Goal: Task Accomplishment & Management: Manage account settings

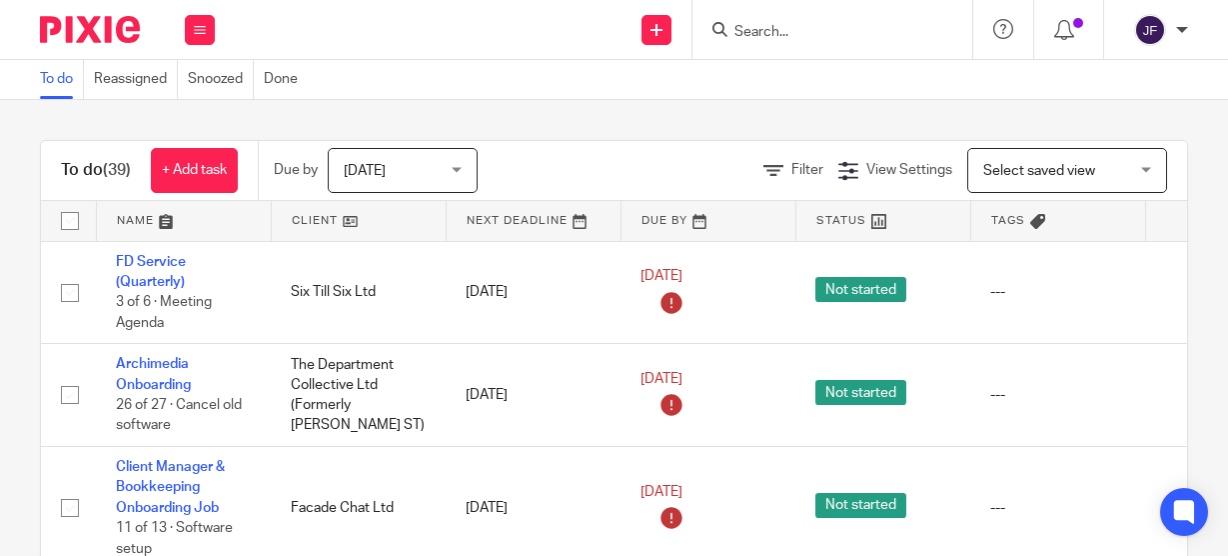
click at [799, 35] on input "Search" at bounding box center [823, 33] width 180 height 18
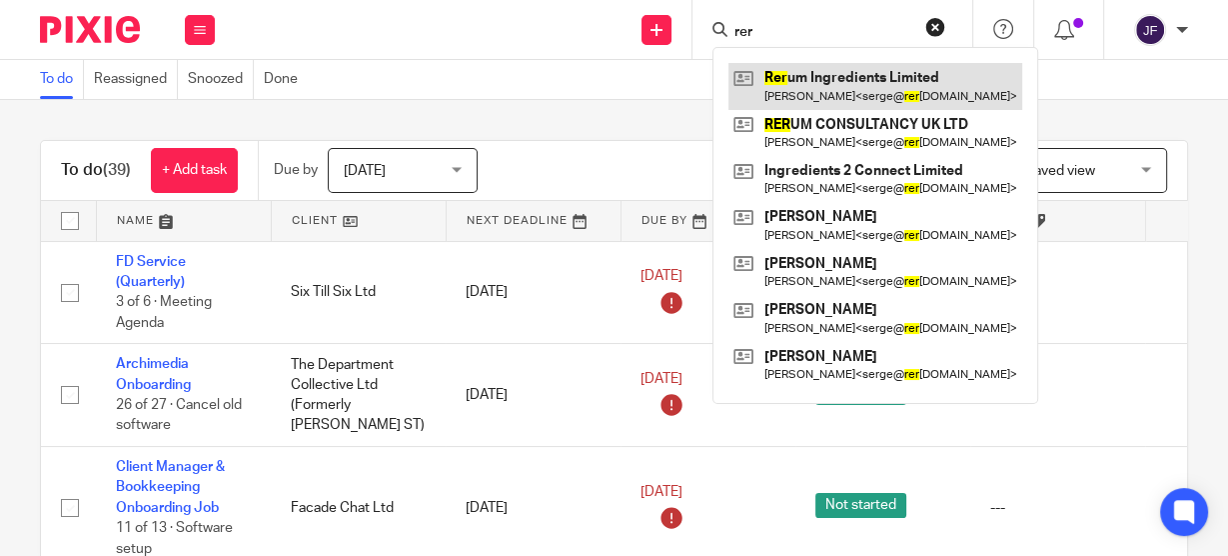
type input "rer"
click at [829, 76] on link at bounding box center [876, 86] width 294 height 46
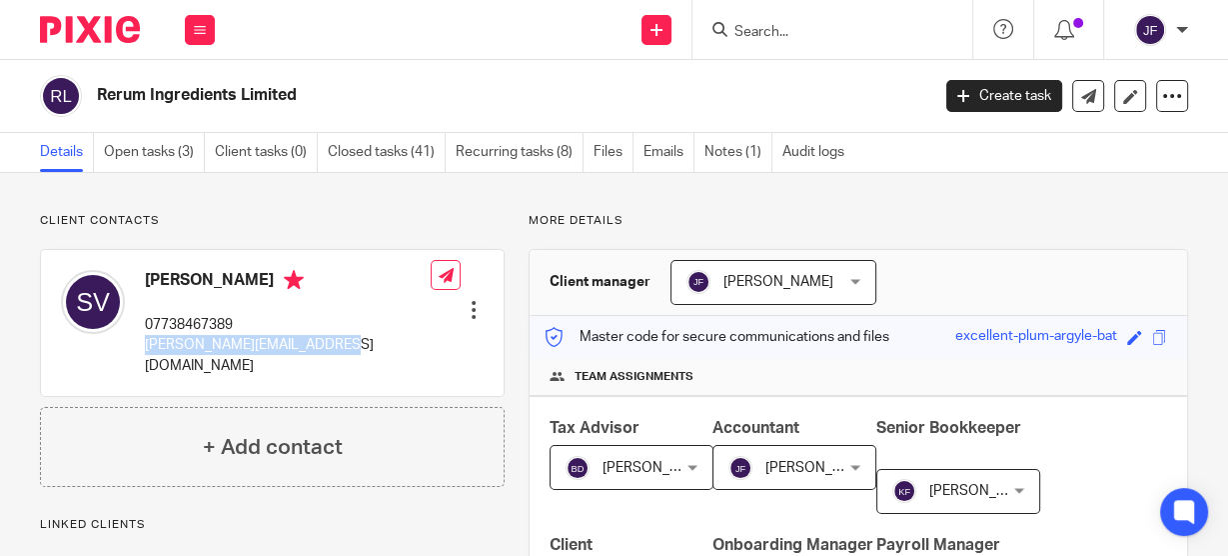
drag, startPoint x: 144, startPoint y: 346, endPoint x: 337, endPoint y: 352, distance: 193.0
click at [337, 352] on div "Serge Van-Kleef 07738467389 serge@rerumconsultancy.com" at bounding box center [246, 323] width 370 height 126
click at [165, 153] on link "Open tasks (3)" at bounding box center [154, 152] width 101 height 39
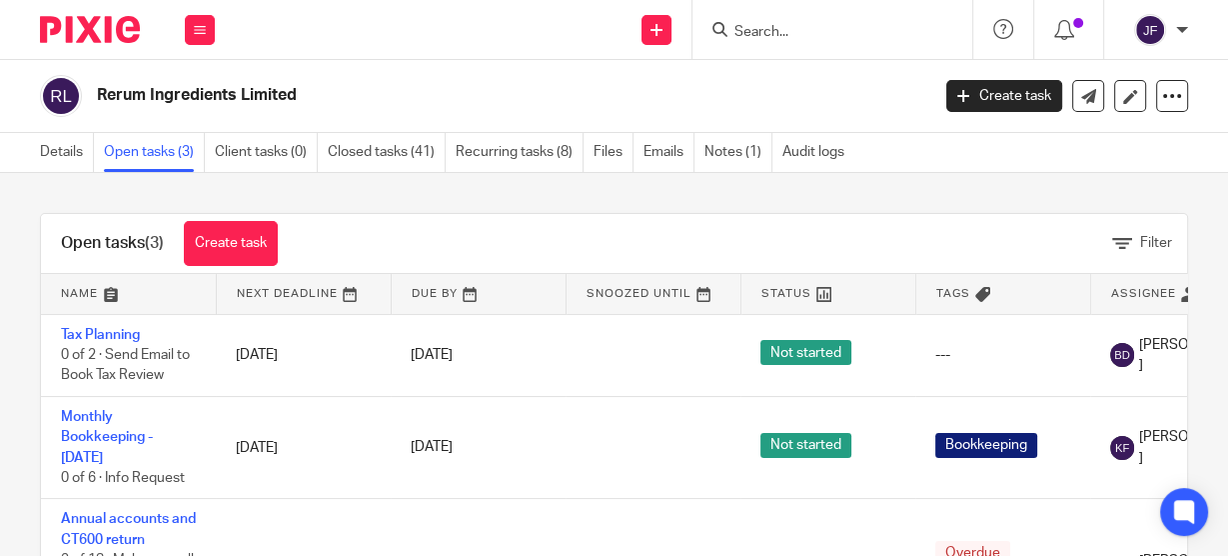
scroll to position [19, 0]
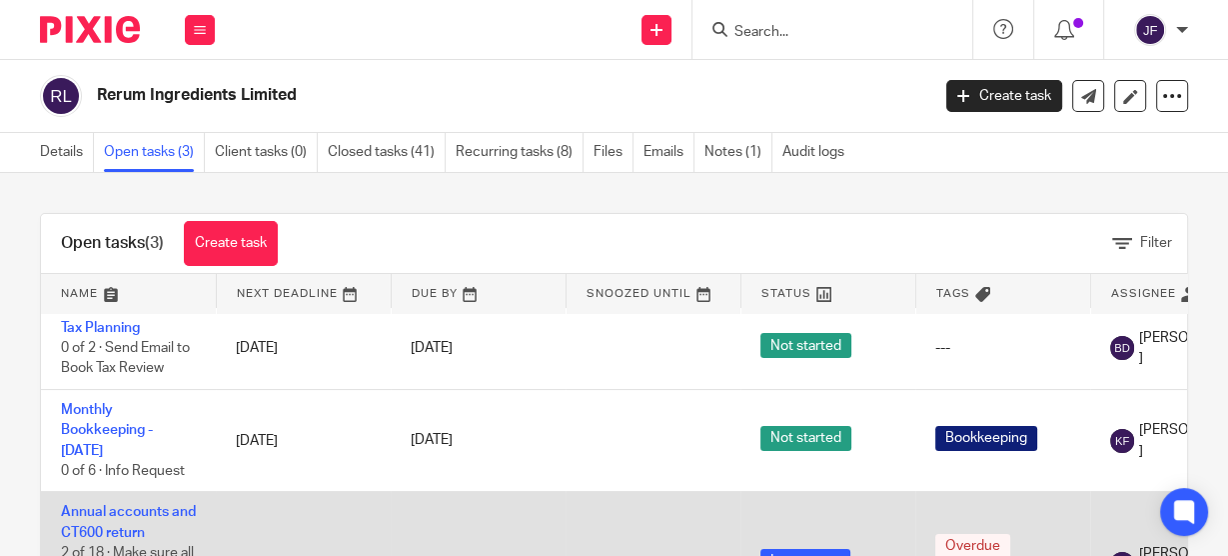
click at [127, 492] on td "Annual accounts and CT600 return 2 of 18 · Make sure all bookkeeping for year h…" at bounding box center [128, 563] width 175 height 143
click at [129, 505] on link "Annual accounts and CT600 return" at bounding box center [128, 522] width 135 height 34
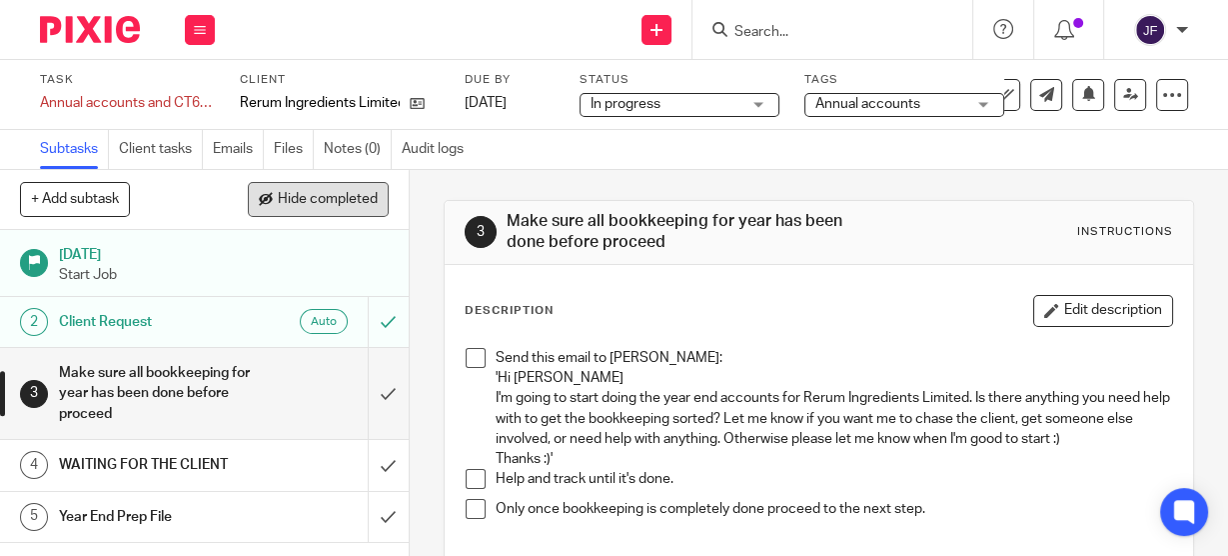
click at [326, 190] on button "Hide completed" at bounding box center [318, 199] width 141 height 34
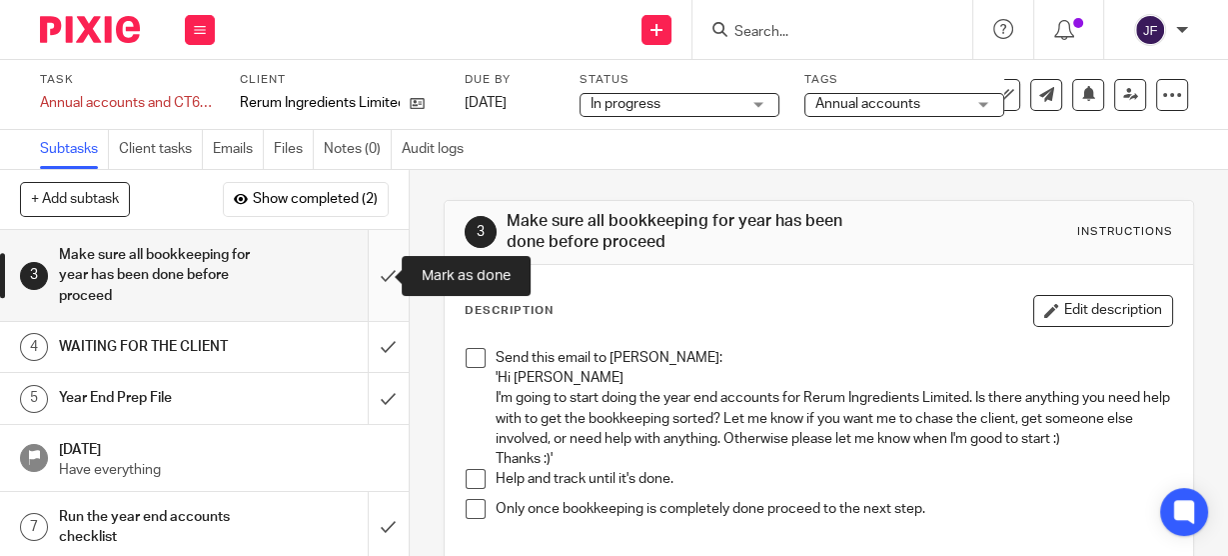
click at [366, 276] on input "submit" at bounding box center [204, 275] width 409 height 91
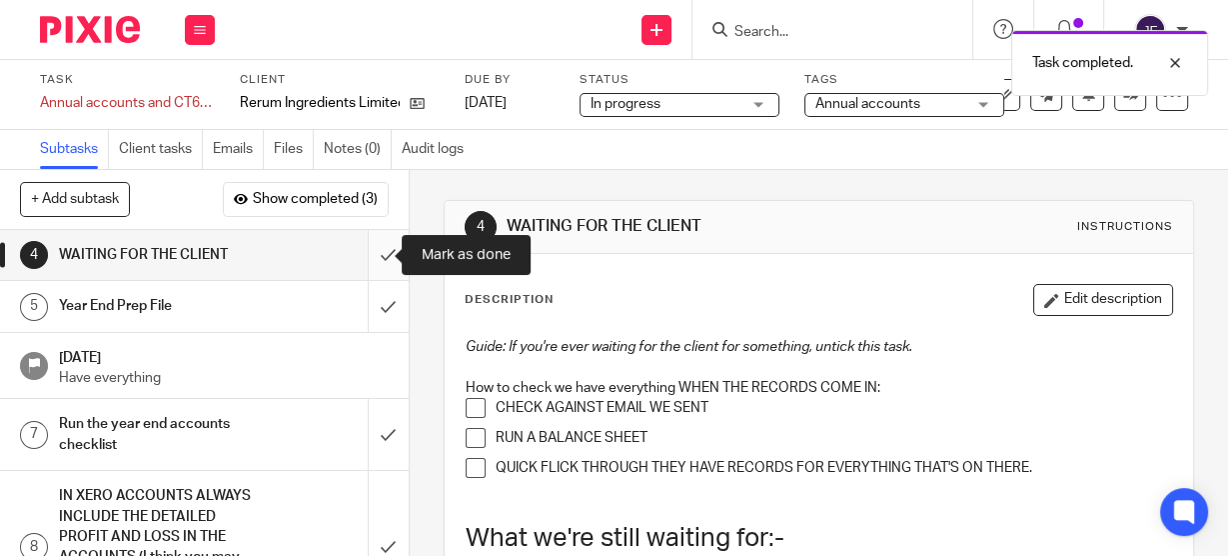
click at [367, 254] on input "submit" at bounding box center [204, 255] width 409 height 50
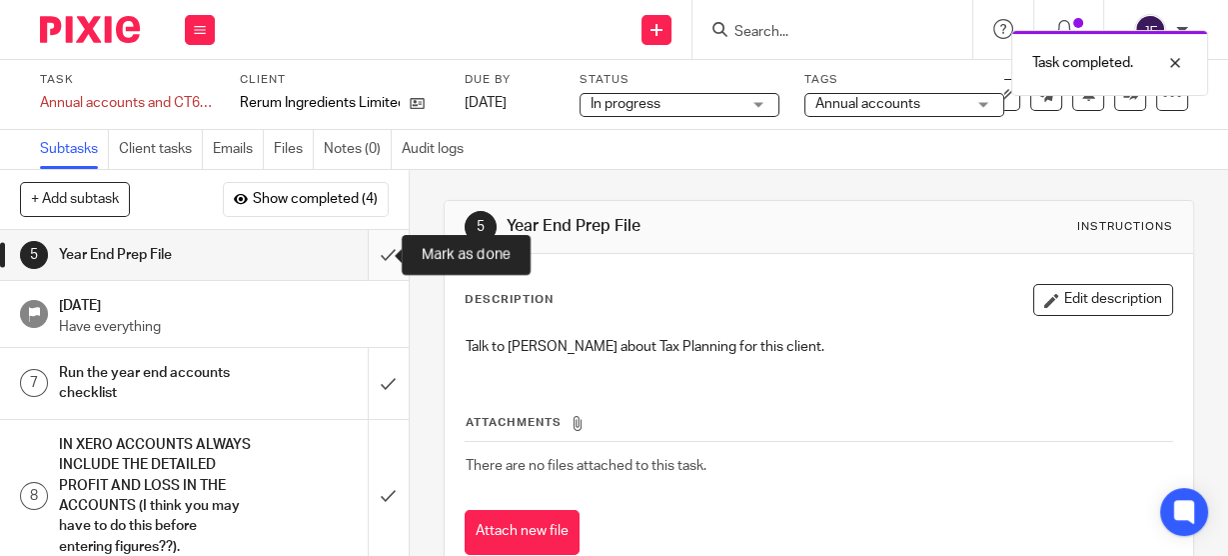
click at [368, 255] on input "submit" at bounding box center [204, 255] width 409 height 50
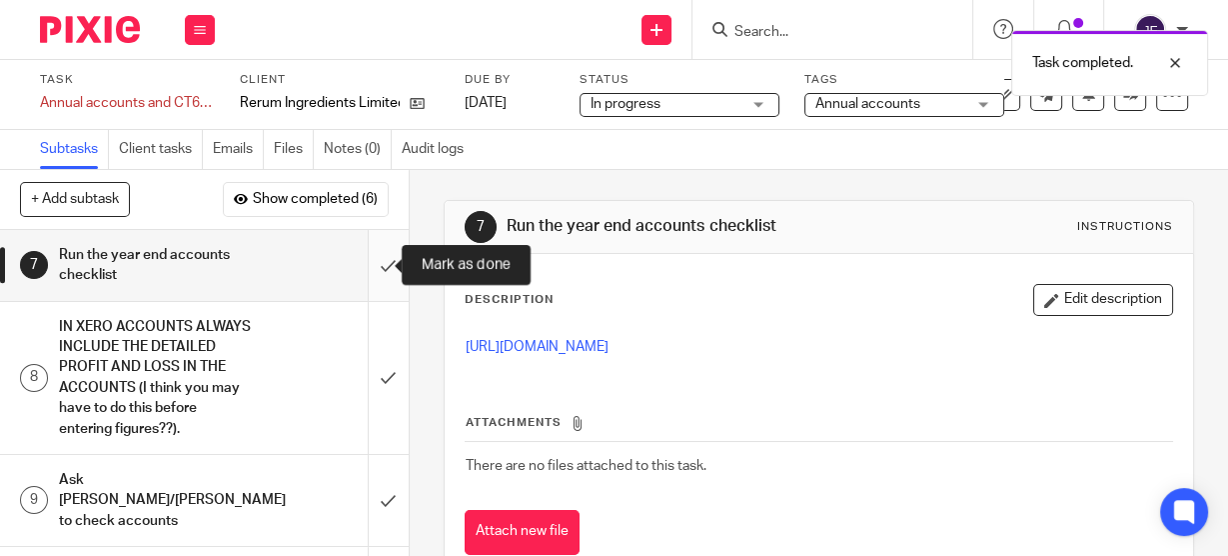
click at [373, 262] on input "submit" at bounding box center [204, 265] width 409 height 71
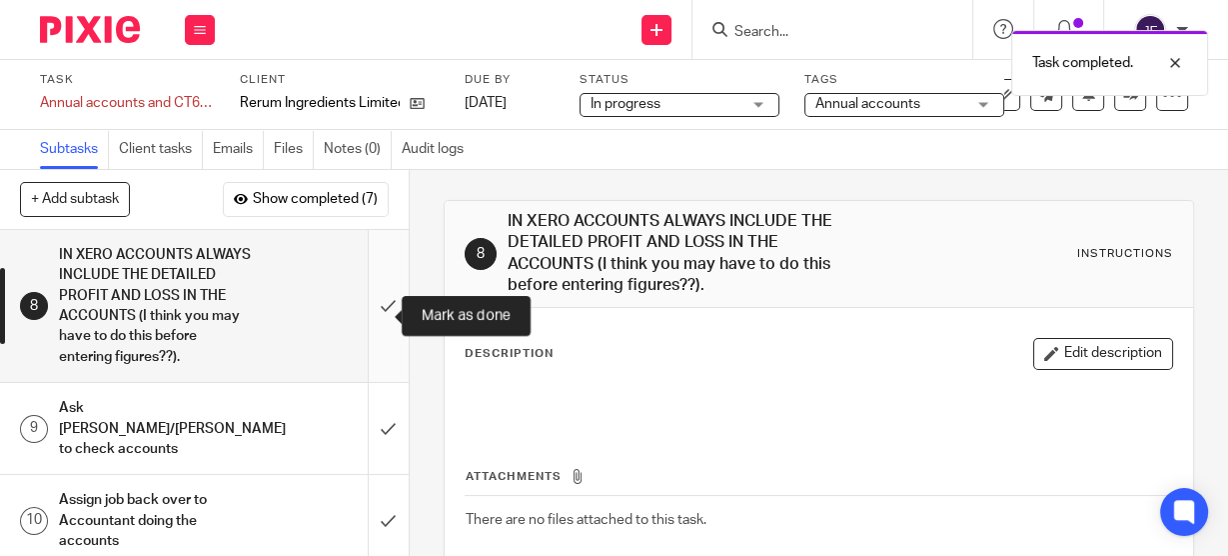
click at [369, 317] on input "submit" at bounding box center [204, 306] width 409 height 152
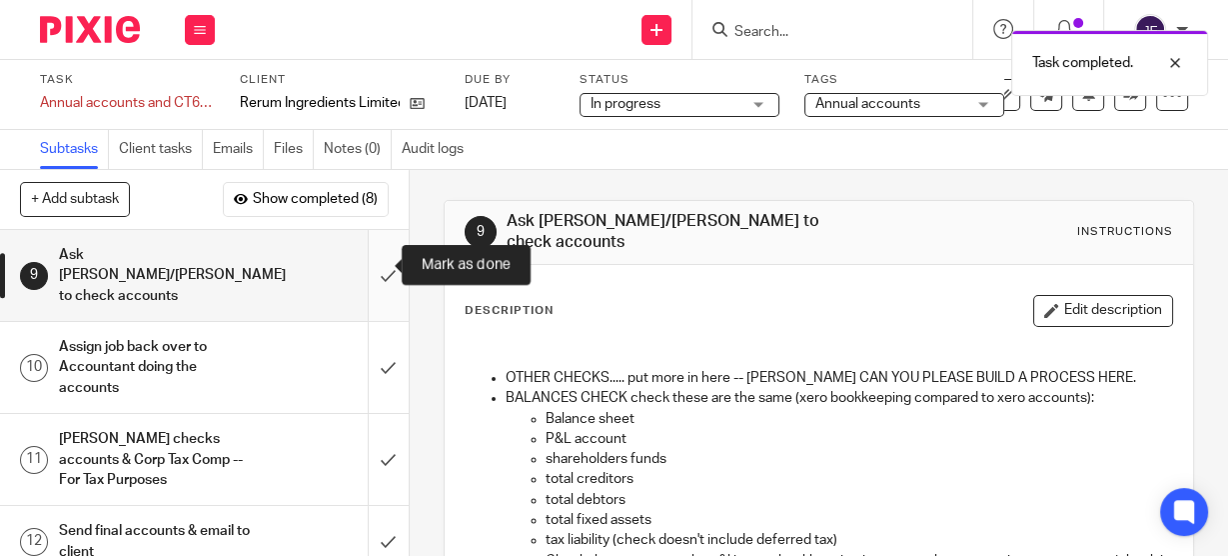
click at [368, 269] on input "submit" at bounding box center [204, 275] width 409 height 91
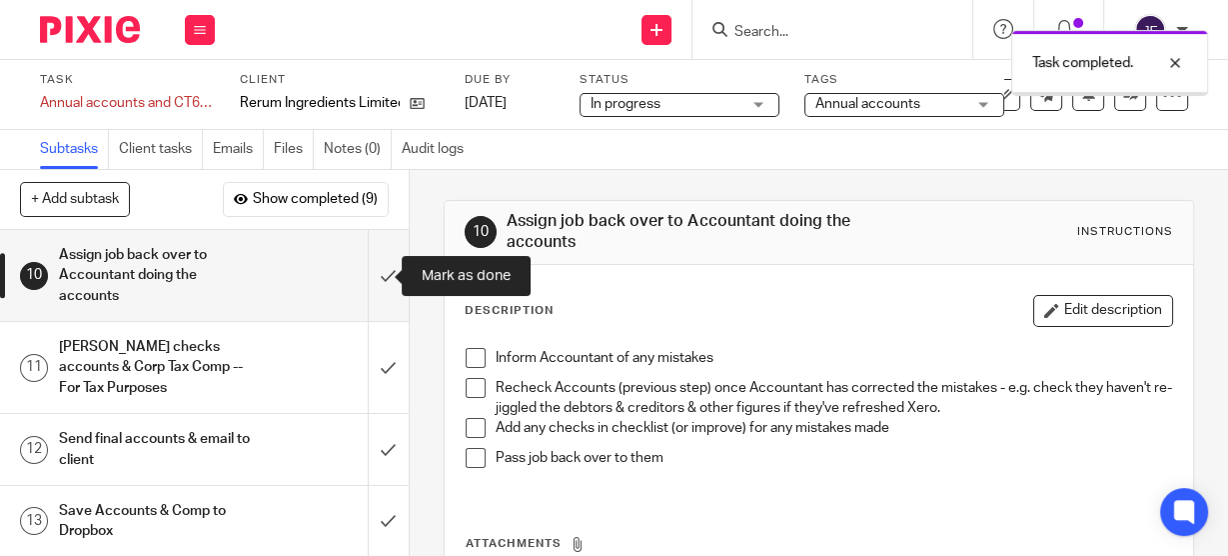
click at [368, 269] on input "submit" at bounding box center [204, 275] width 409 height 91
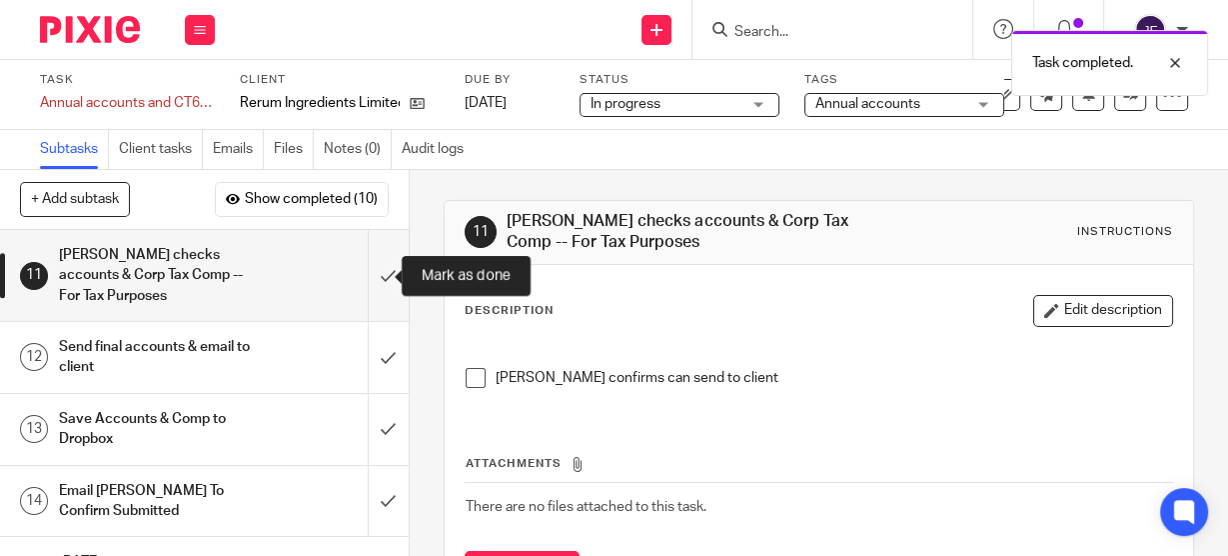
click at [368, 269] on input "submit" at bounding box center [204, 275] width 409 height 91
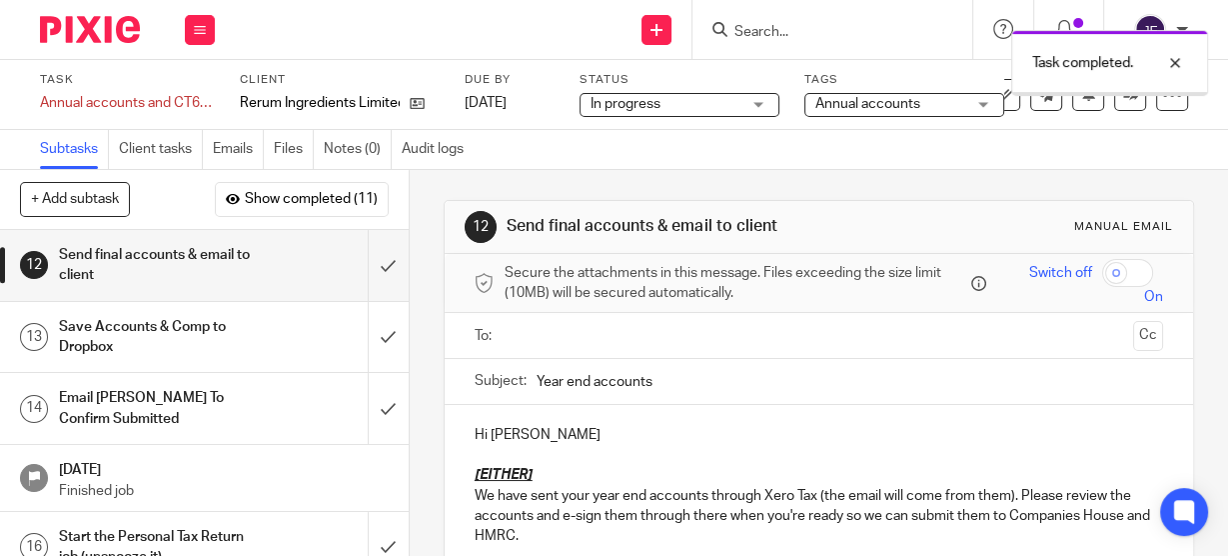
click at [525, 341] on input "text" at bounding box center [819, 335] width 614 height 23
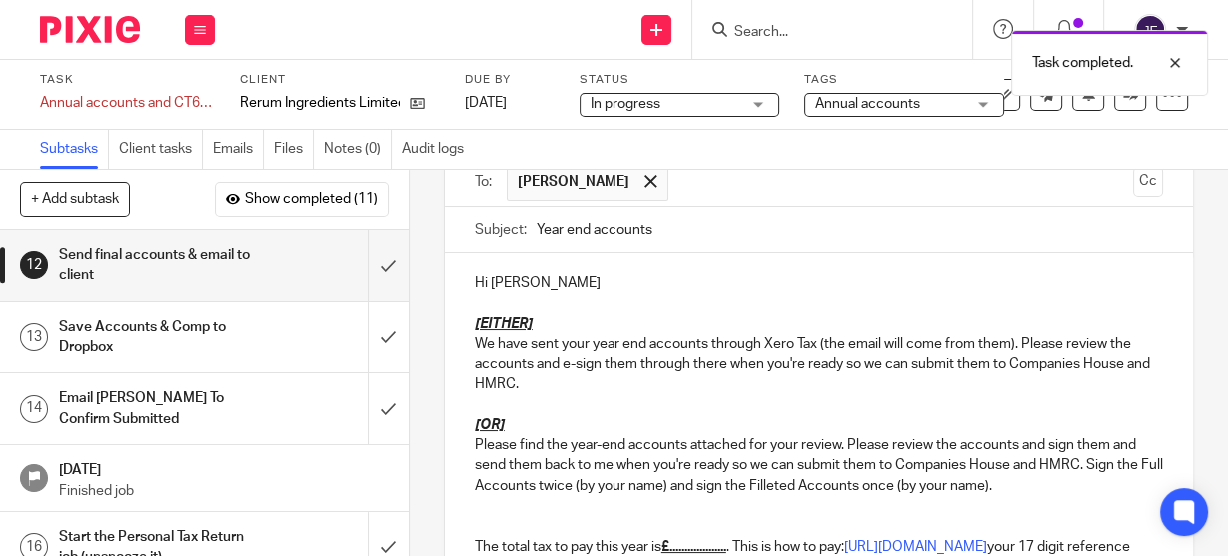
scroll to position [160, 0]
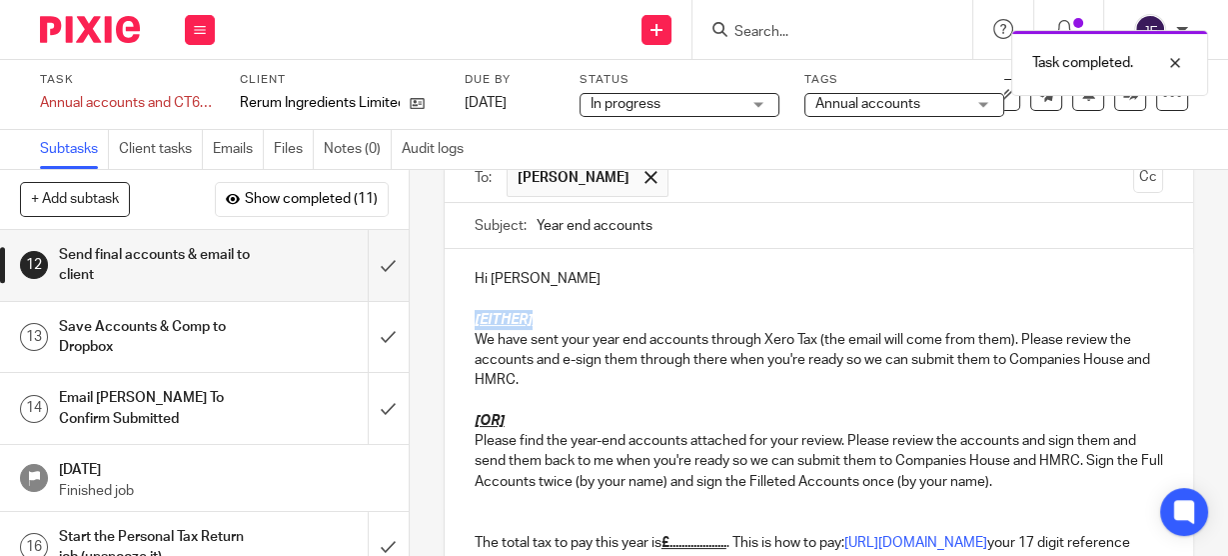
drag, startPoint x: 465, startPoint y: 320, endPoint x: 549, endPoint y: 311, distance: 84.4
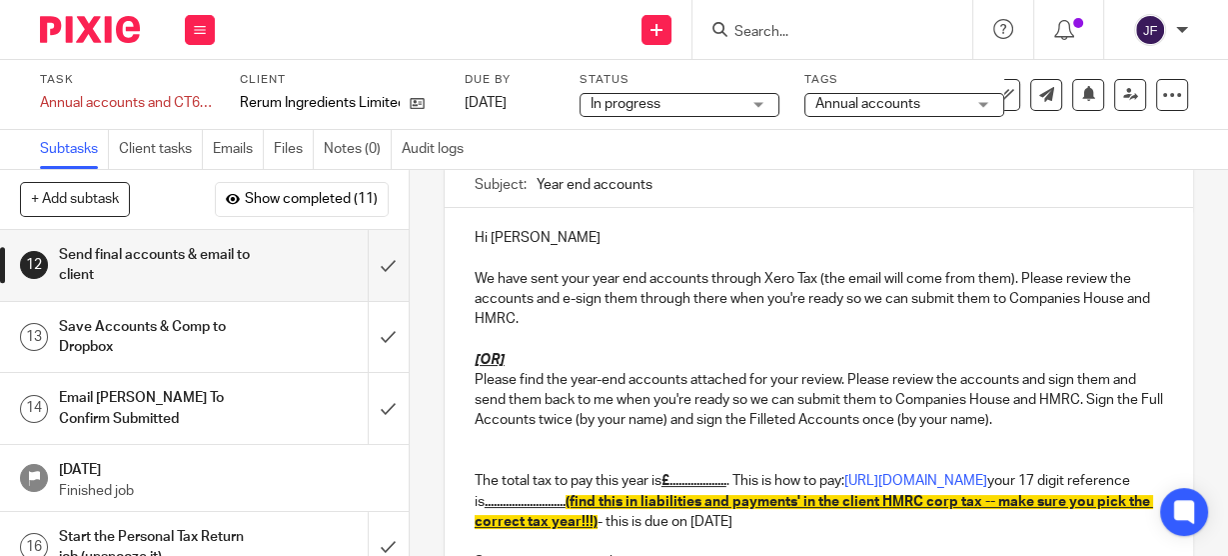
scroll to position [240, 0]
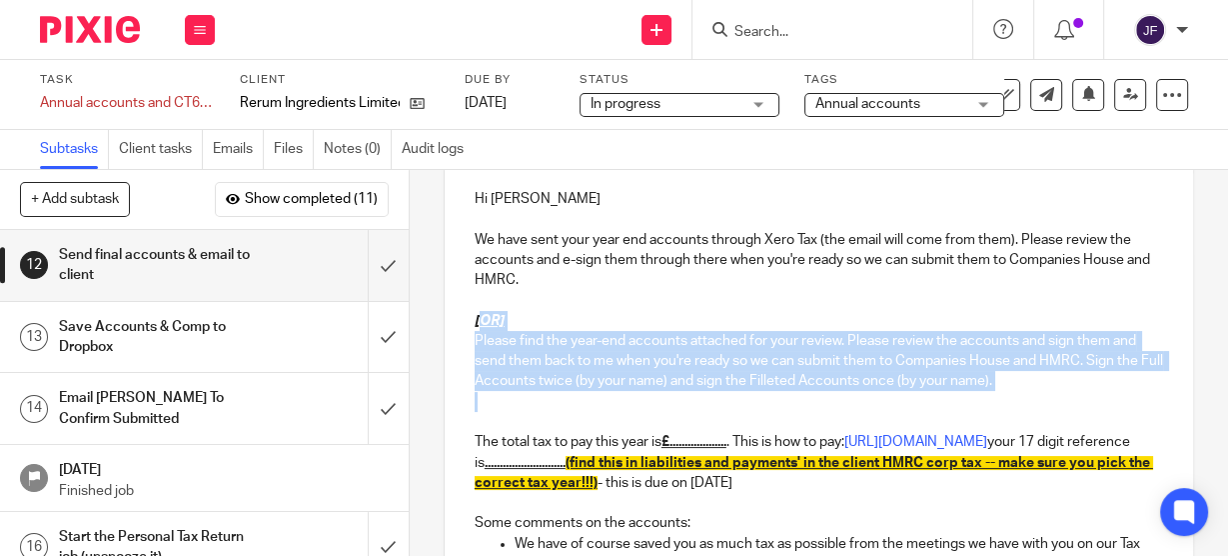
drag, startPoint x: 471, startPoint y: 319, endPoint x: 485, endPoint y: 419, distance: 100.9
click at [485, 419] on div "Hi Serge We have sent your year end accounts through Xero Tax (the email will c…" at bounding box center [819, 541] width 749 height 744
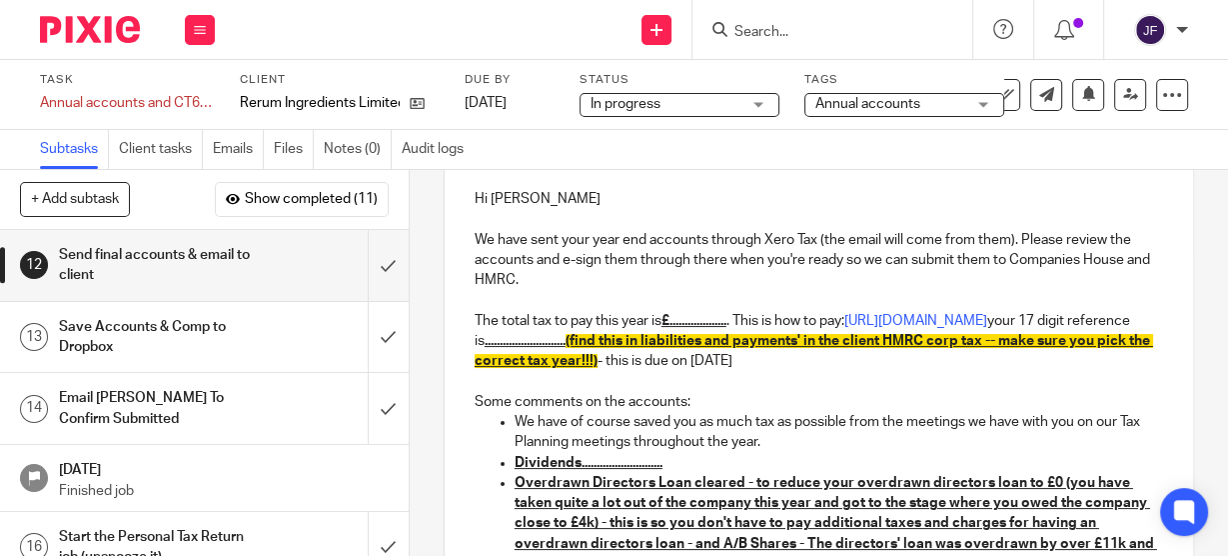
click at [672, 322] on u "£..................." at bounding box center [694, 321] width 65 height 14
drag, startPoint x: 916, startPoint y: 319, endPoint x: 916, endPoint y: 337, distance: 18.0
click at [927, 336] on p "The total tax to pay this year is £25,648.96 . This is how to pay: https://www.…" at bounding box center [819, 341] width 689 height 61
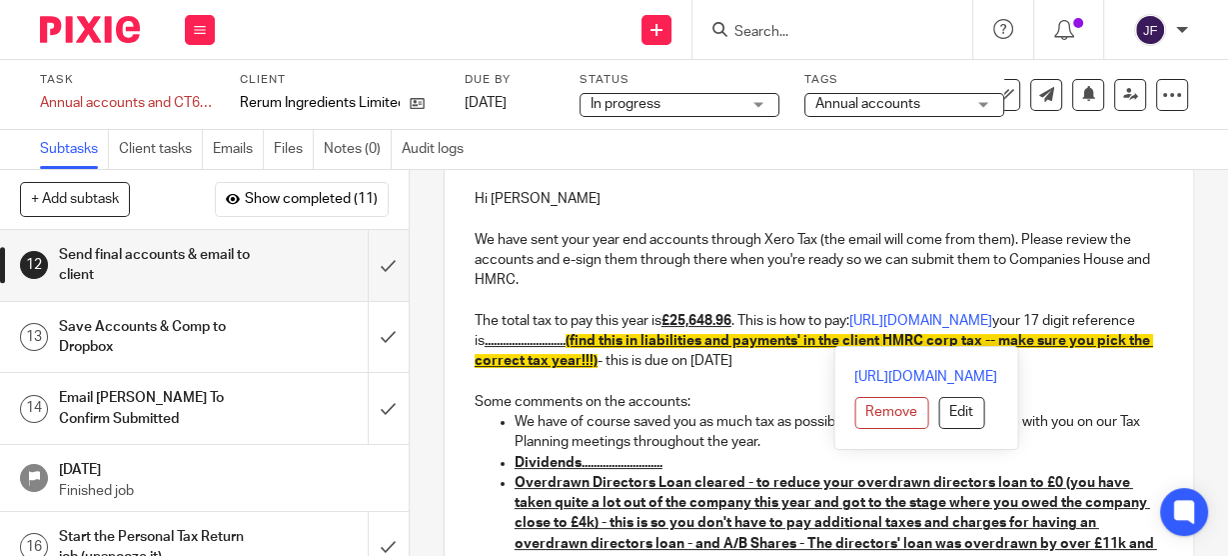
click at [991, 265] on p "We have sent your year end accounts through Xero Tax (the email will come from …" at bounding box center [819, 260] width 689 height 61
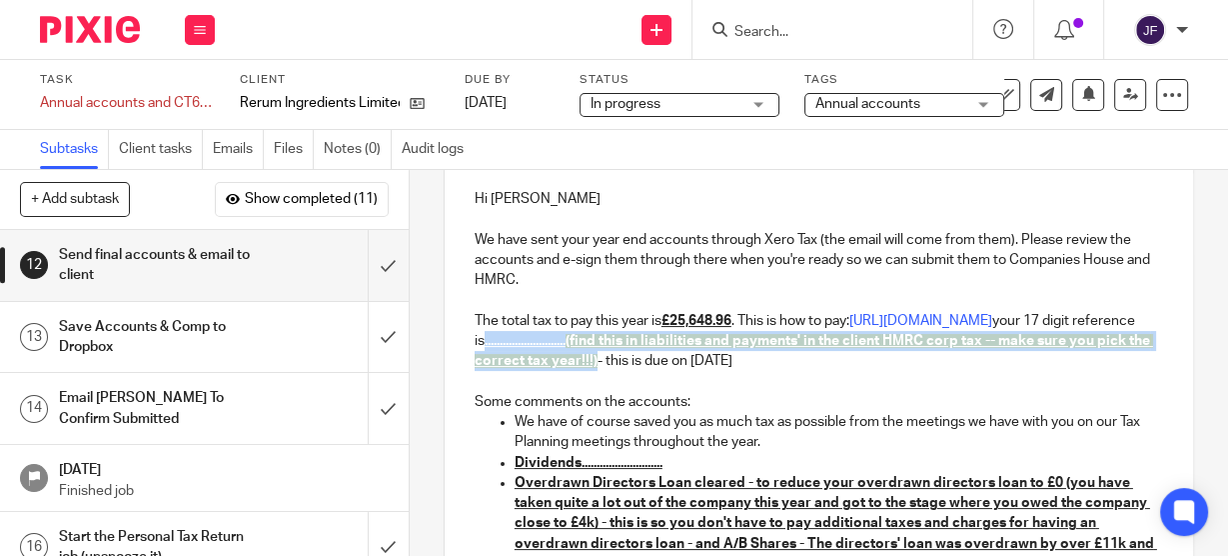
drag, startPoint x: 734, startPoint y: 340, endPoint x: 898, endPoint y: 362, distance: 166.4
click at [898, 362] on p "The total tax to pay this year is £25,648.96 . This is how to pay: https://www.…" at bounding box center [819, 341] width 689 height 61
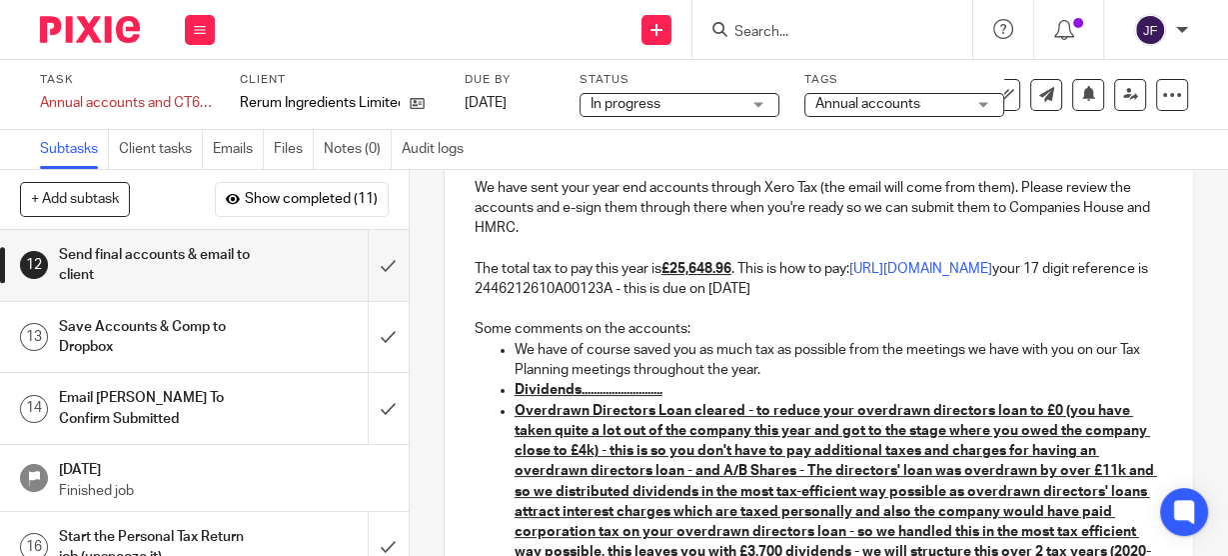
scroll to position [320, 0]
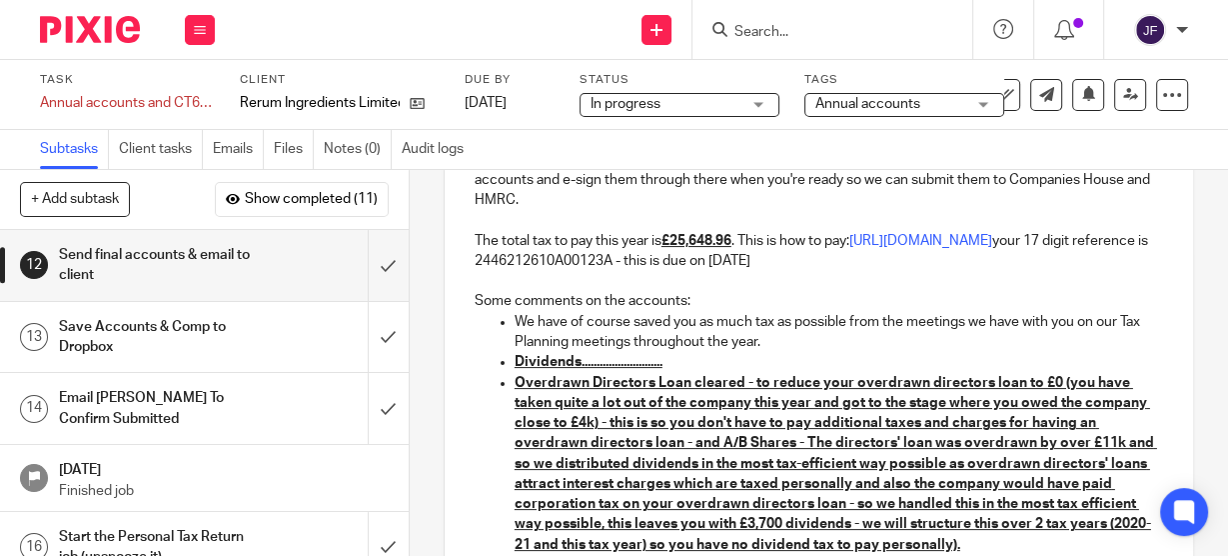
drag, startPoint x: 574, startPoint y: 358, endPoint x: 685, endPoint y: 379, distance: 112.9
click at [577, 357] on u "Dividends..........................." at bounding box center [589, 362] width 148 height 14
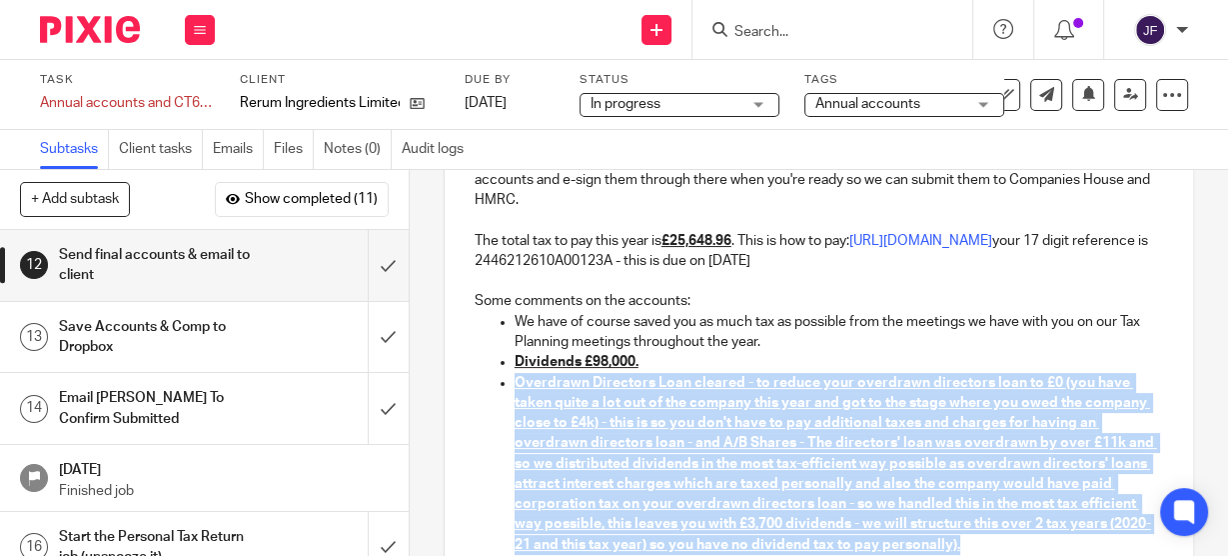
scroll to position [333, 0]
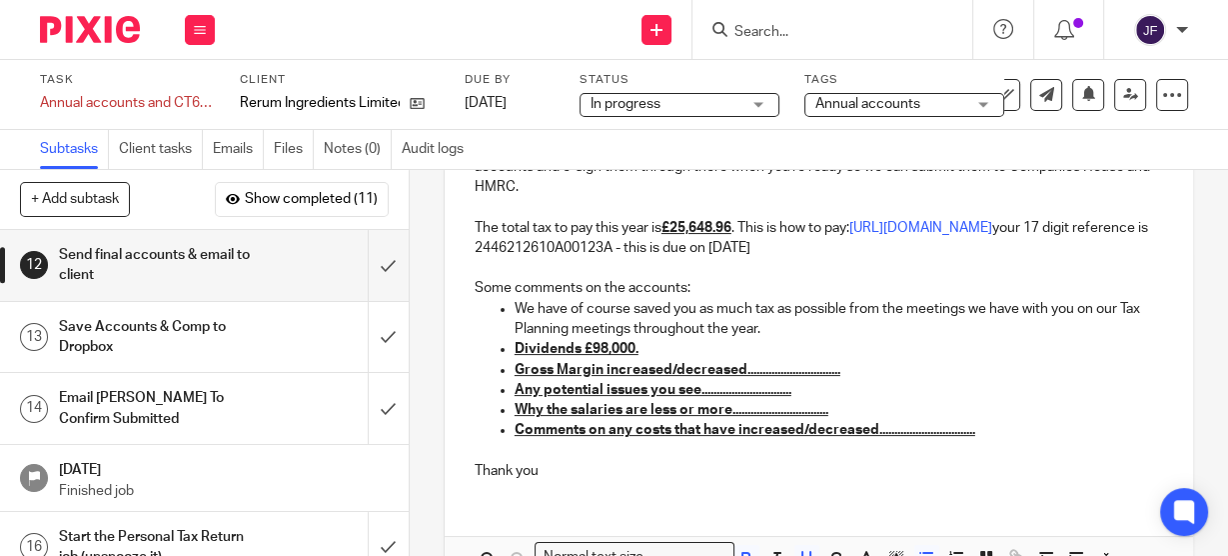
click at [740, 374] on p "Gross Margin increased/decreased..............................." at bounding box center [839, 370] width 649 height 20
click at [789, 368] on p "Gross Margin increased/decreased from" at bounding box center [839, 370] width 649 height 20
click at [861, 373] on p "Gross Margin increased/decreased from 43.7% to" at bounding box center [839, 370] width 649 height 20
drag, startPoint x: 908, startPoint y: 318, endPoint x: 771, endPoint y: 361, distance: 144.5
click at [908, 319] on p "We have of course saved you as much tax as possible from the meetings we have w…" at bounding box center [839, 319] width 649 height 41
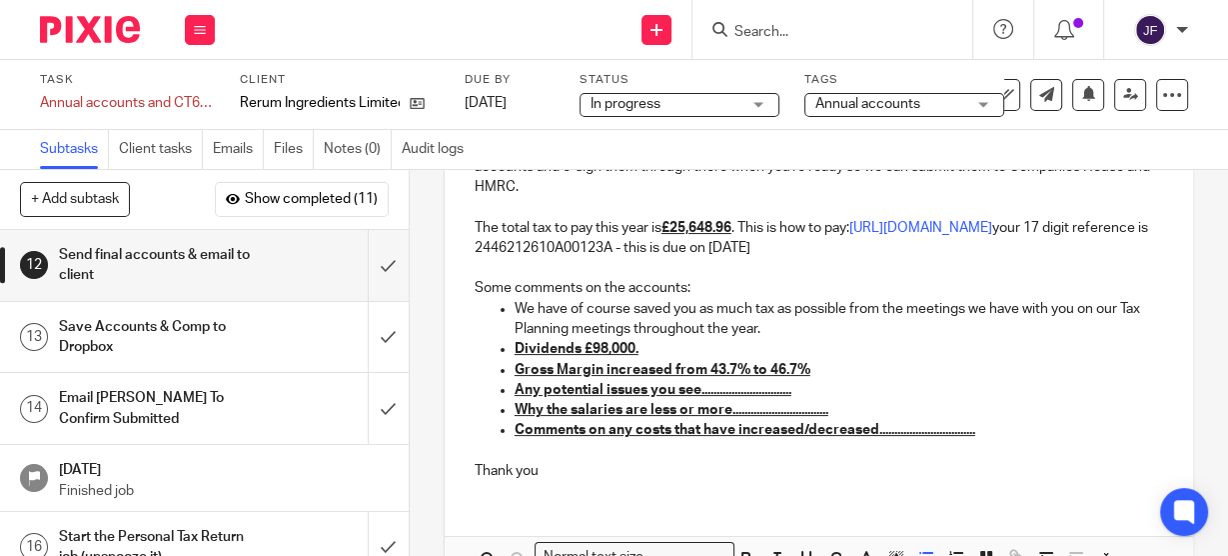
click at [505, 390] on ul "We have of course saved you as much tax as possible from the meetings we have w…" at bounding box center [819, 370] width 689 height 142
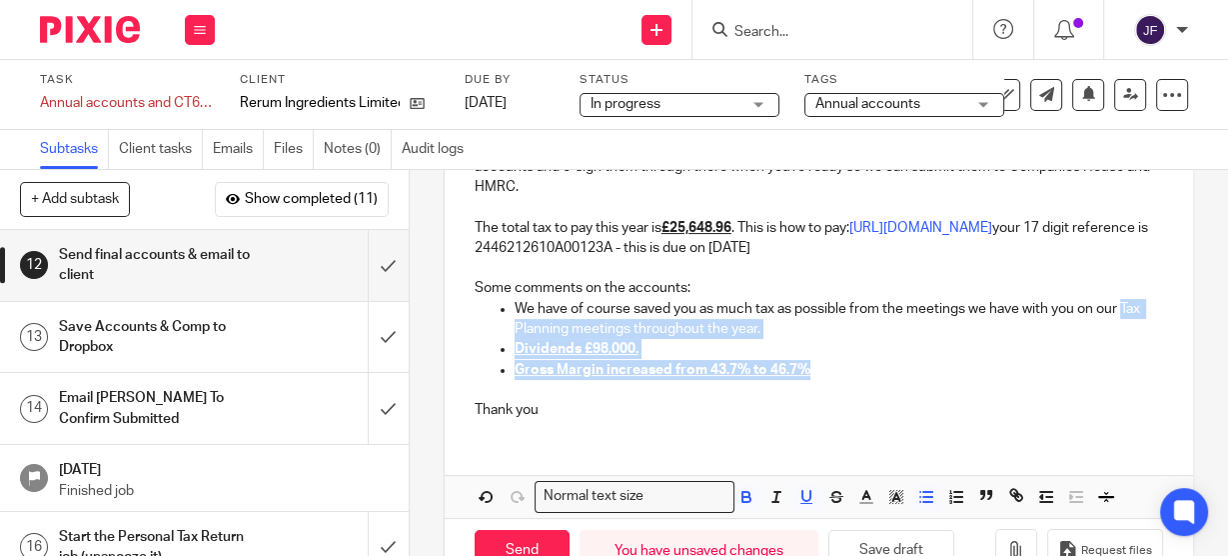
drag, startPoint x: 824, startPoint y: 372, endPoint x: 490, endPoint y: 313, distance: 339.9
click at [496, 325] on ul "We have of course saved you as much tax as possible from the meetings we have w…" at bounding box center [819, 349] width 689 height 101
click at [800, 500] on icon "button" at bounding box center [807, 497] width 18 height 18
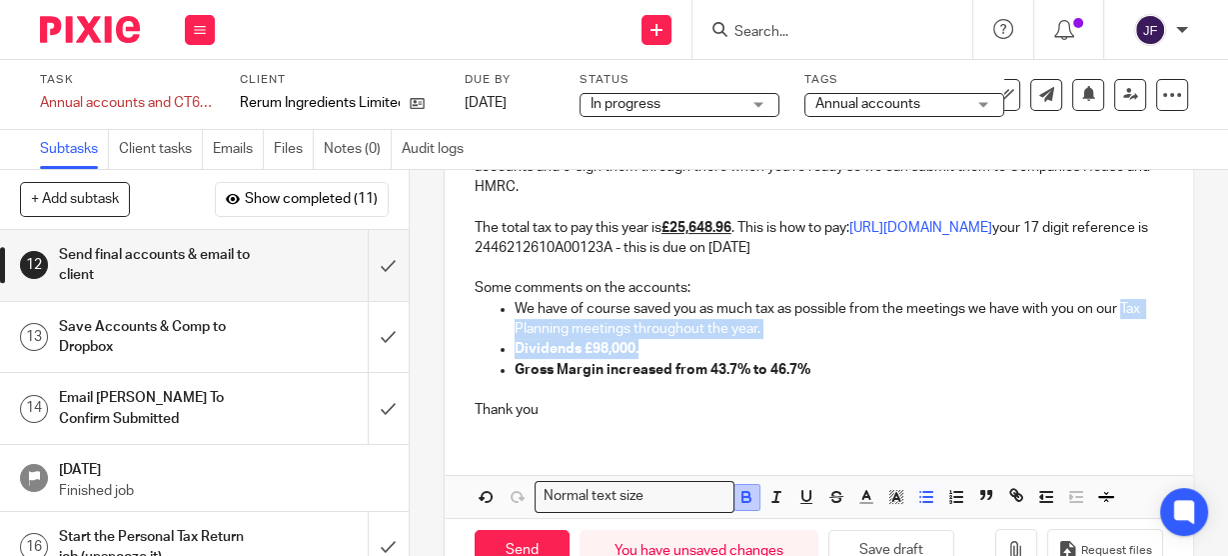
click at [741, 497] on icon "button" at bounding box center [747, 497] width 18 height 18
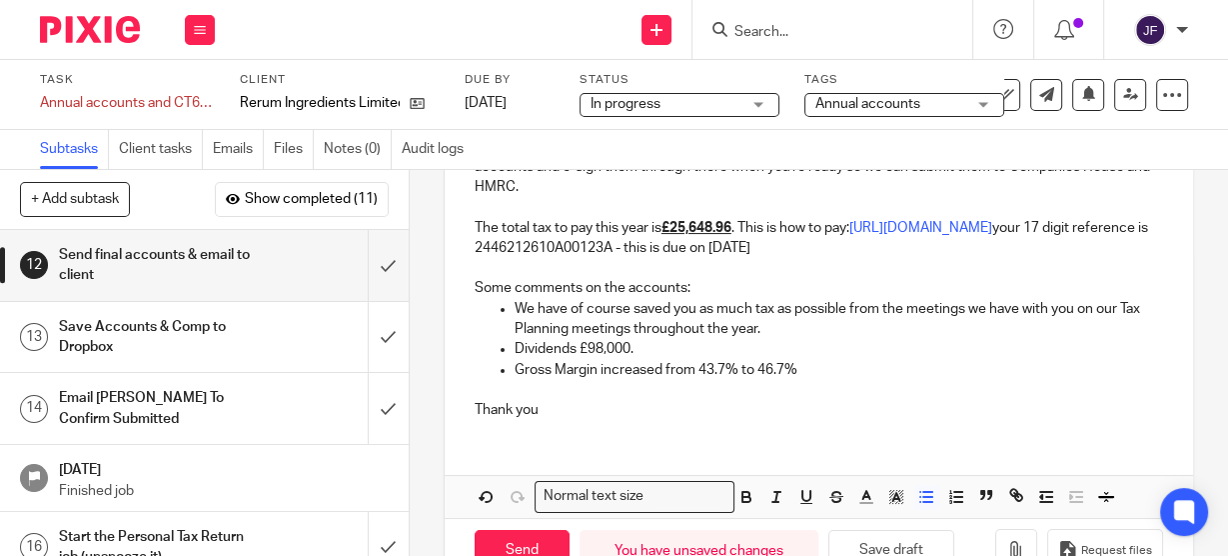
click at [550, 415] on p "Thank you" at bounding box center [819, 410] width 689 height 20
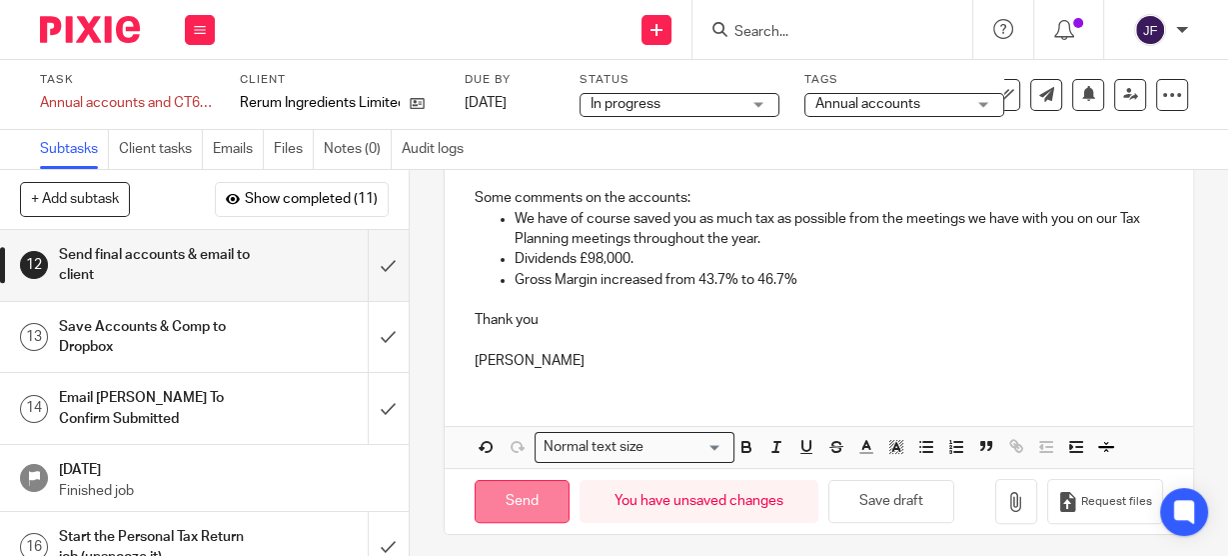
scroll to position [427, 0]
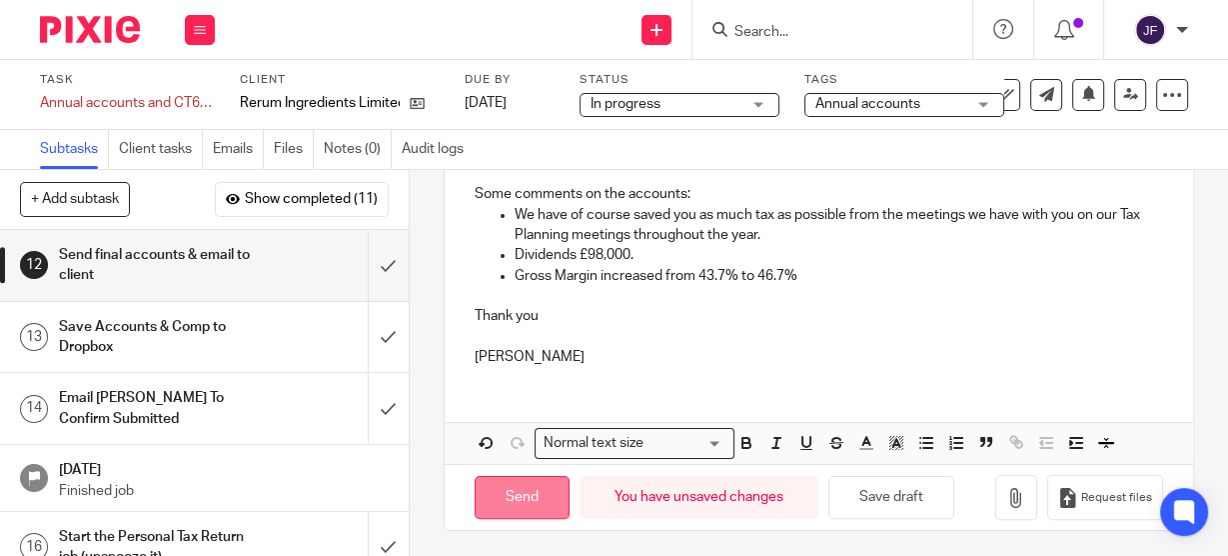
click at [508, 499] on input "Send" at bounding box center [522, 497] width 95 height 43
type input "Sent"
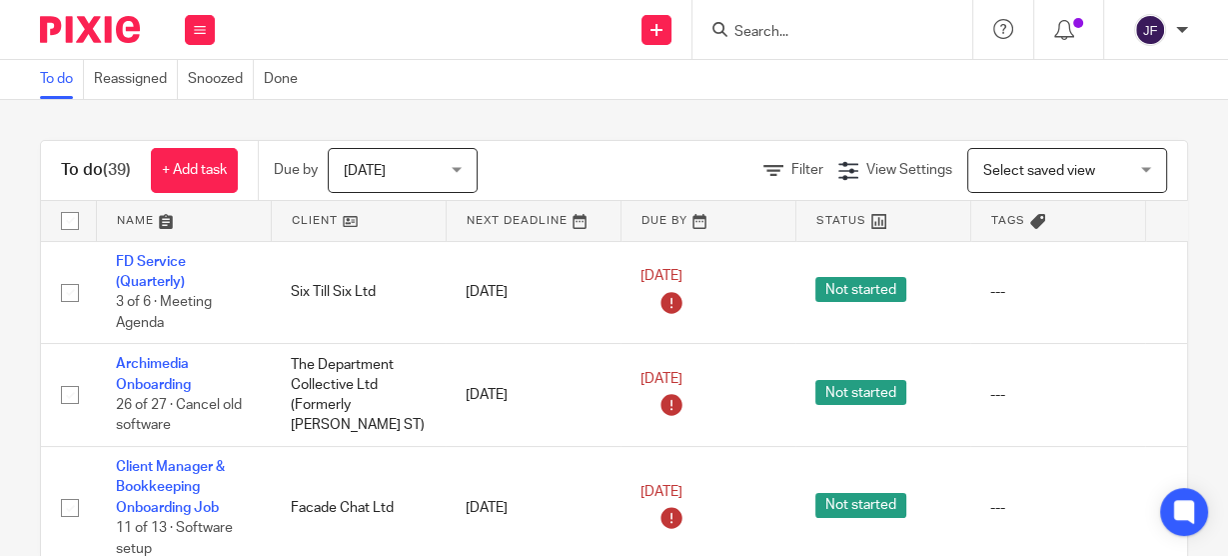
click at [841, 44] on div at bounding box center [833, 29] width 280 height 59
click at [841, 35] on input "Search" at bounding box center [823, 33] width 180 height 18
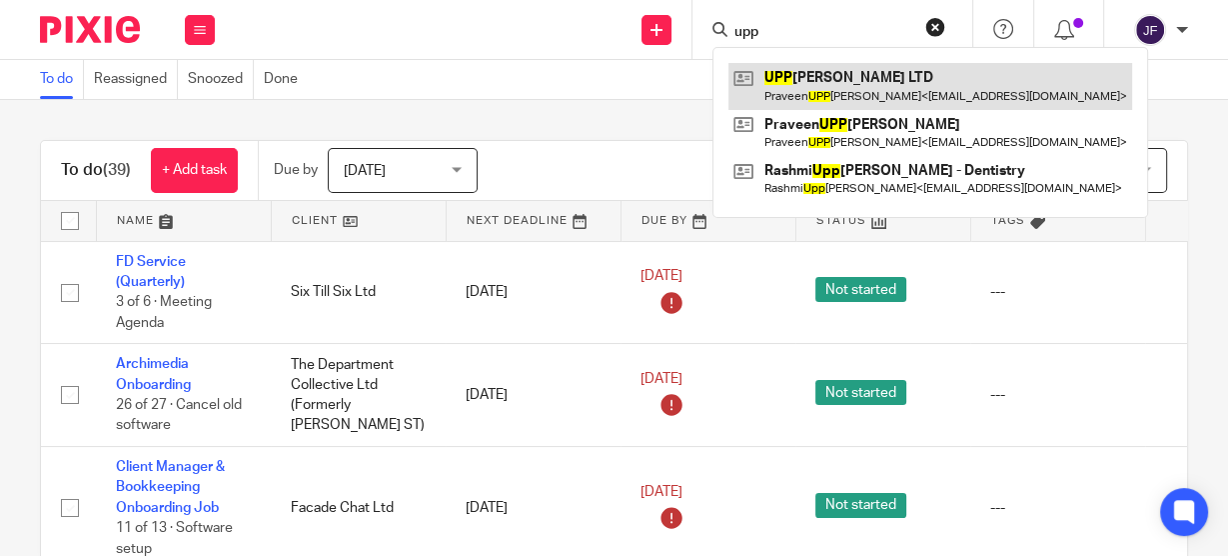
type input "upp"
click at [831, 74] on link at bounding box center [931, 86] width 404 height 46
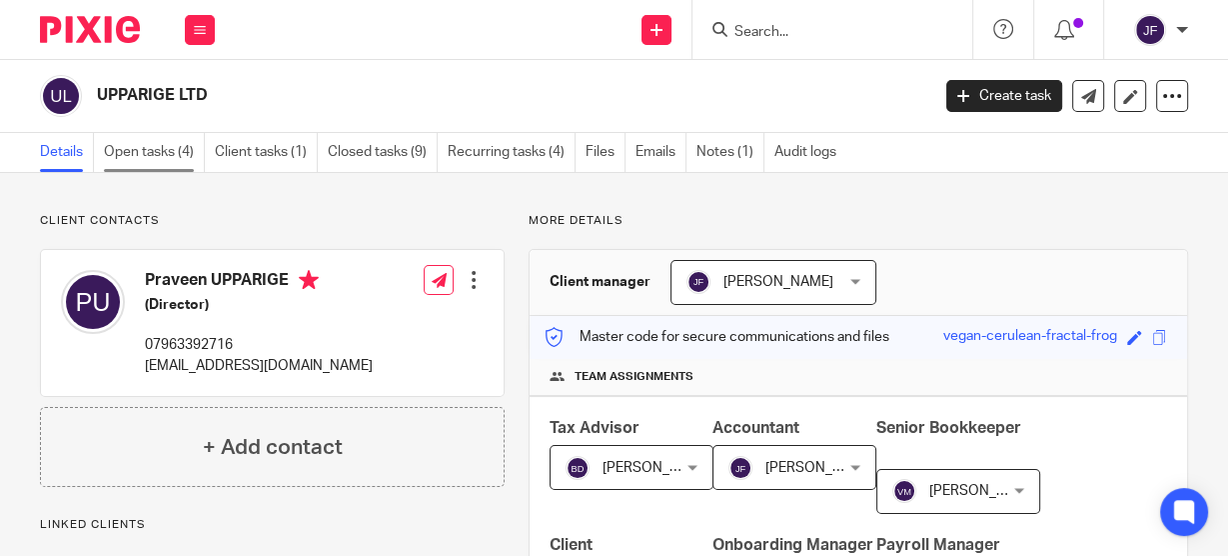
click at [164, 156] on link "Open tasks (4)" at bounding box center [154, 152] width 101 height 39
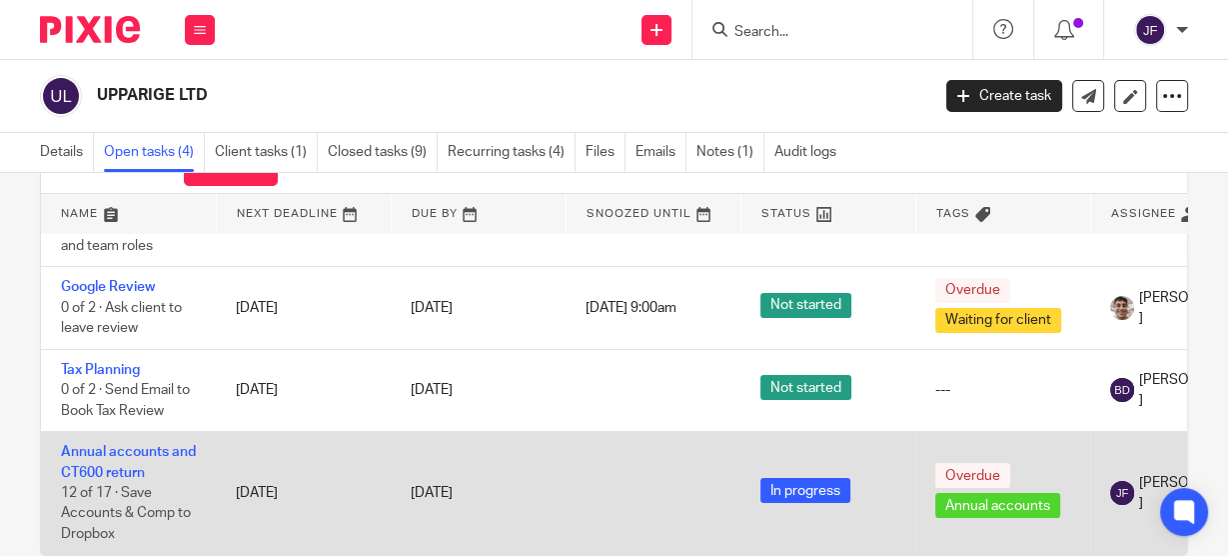
scroll to position [80, 0]
click at [144, 451] on td "Annual accounts and CT600 return 12 of 17 · Save Accounts & Comp to Dropbox" at bounding box center [128, 493] width 175 height 123
click at [109, 432] on td "Annual accounts and CT600 return 12 of 17 · Save Accounts & Comp to Dropbox" at bounding box center [128, 493] width 175 height 123
click at [152, 445] on link "Annual accounts and CT600 return" at bounding box center [128, 462] width 135 height 34
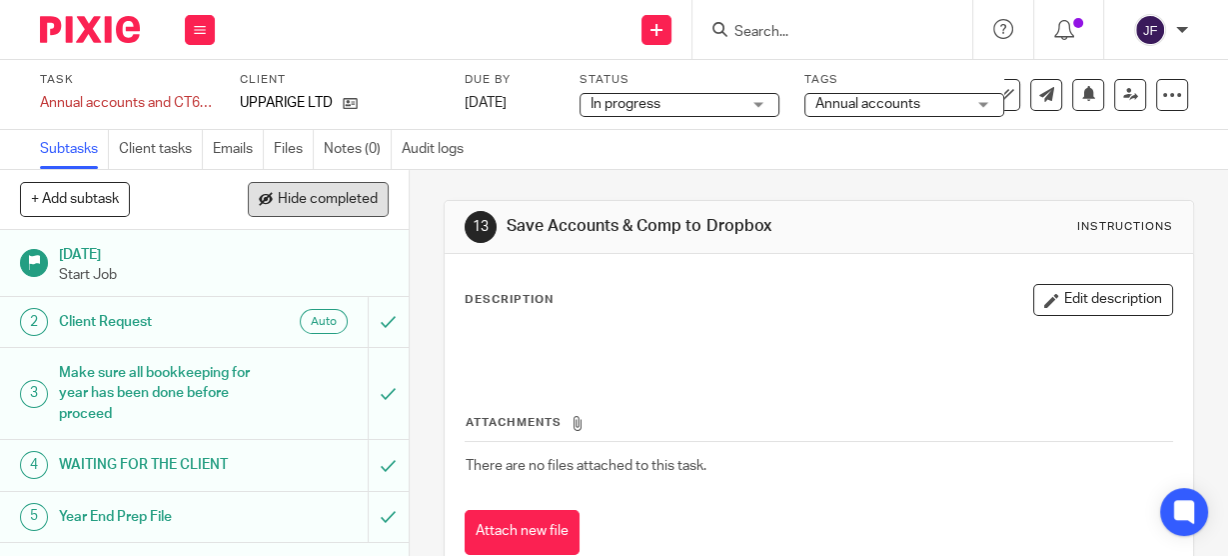
click at [305, 189] on button "Hide completed" at bounding box center [318, 199] width 141 height 34
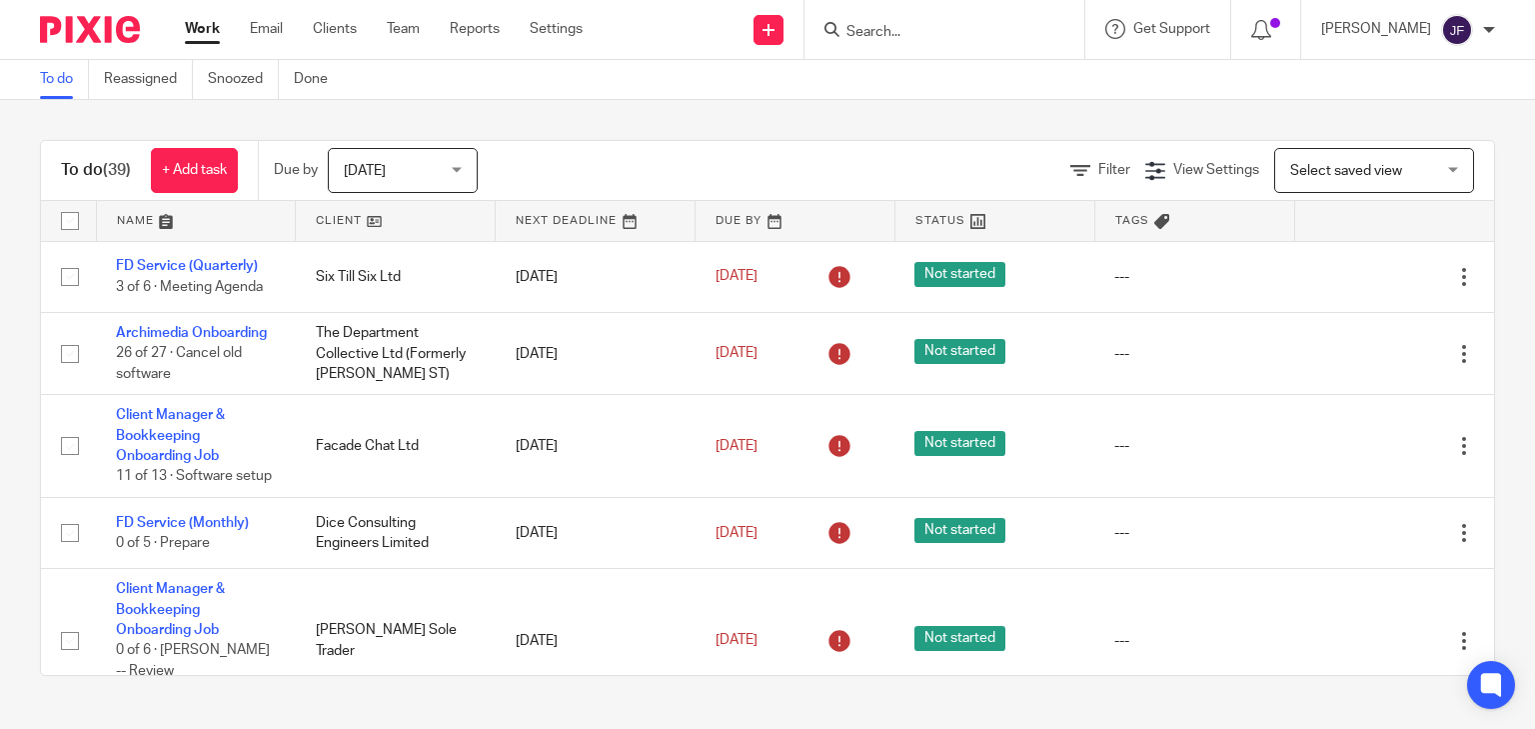
click at [943, 17] on form at bounding box center [950, 29] width 213 height 25
click at [941, 35] on input "Search" at bounding box center [934, 33] width 180 height 18
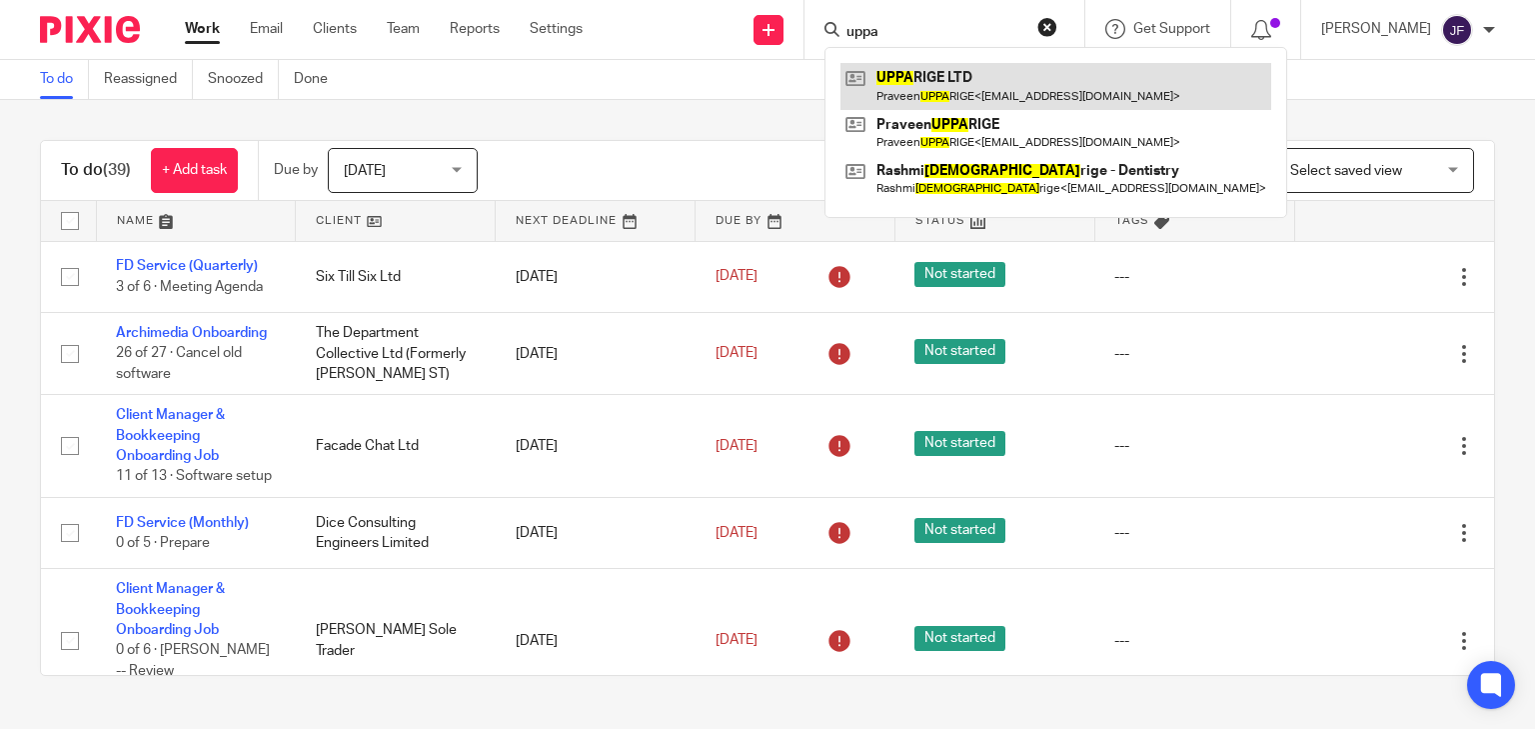
type input "uppa"
click at [973, 84] on link at bounding box center [1055, 86] width 431 height 46
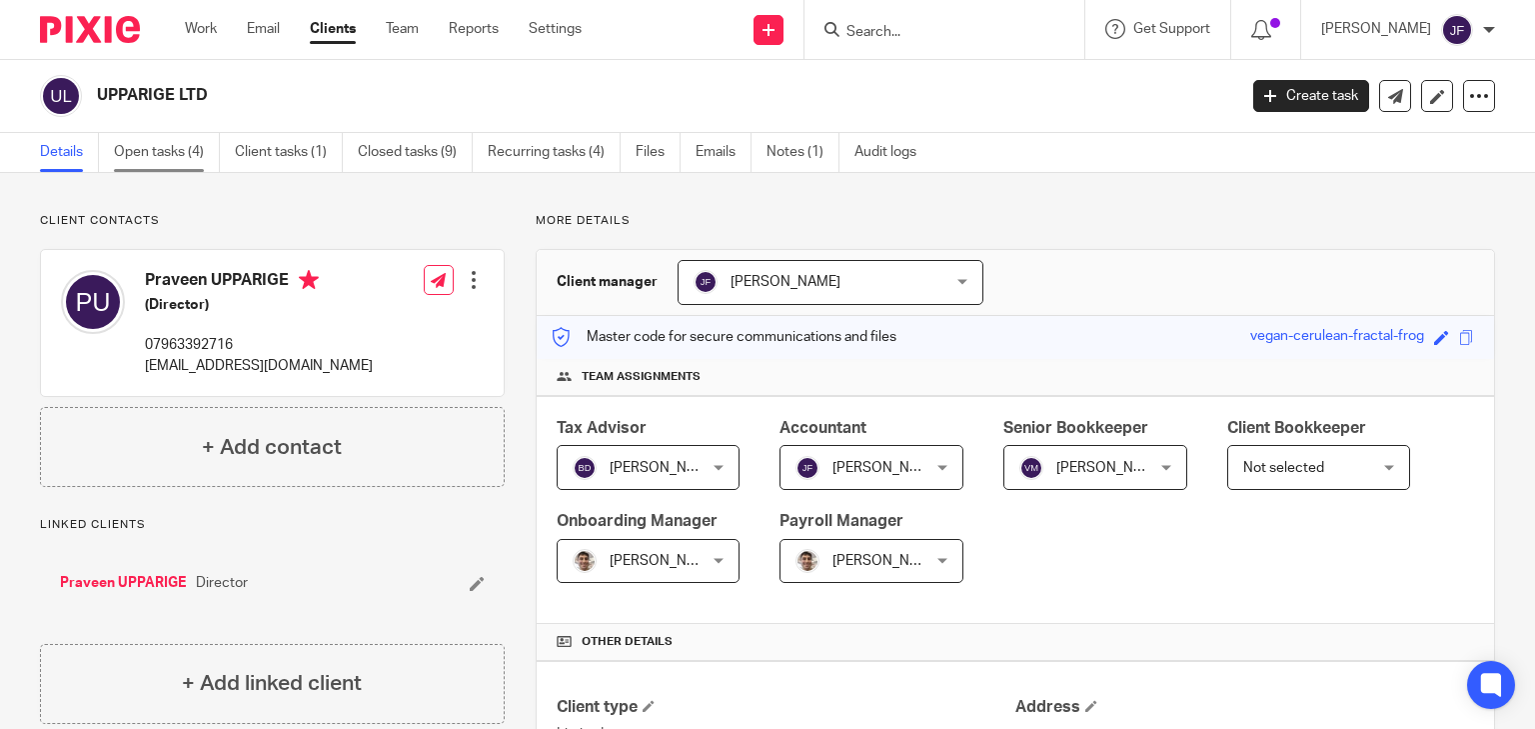
click at [167, 160] on link "Open tasks (4)" at bounding box center [167, 152] width 106 height 39
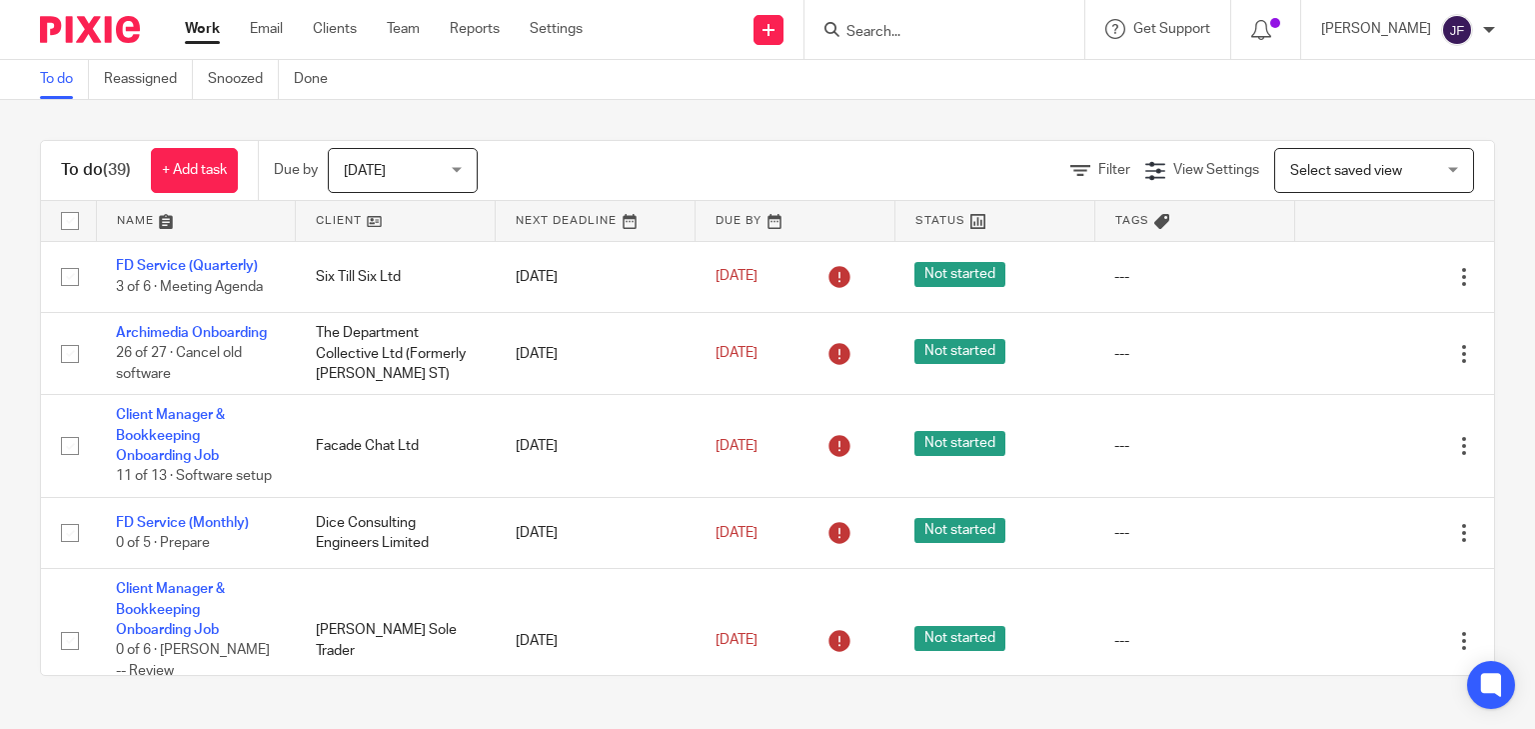
click at [1005, 36] on input "Search" at bounding box center [934, 33] width 180 height 18
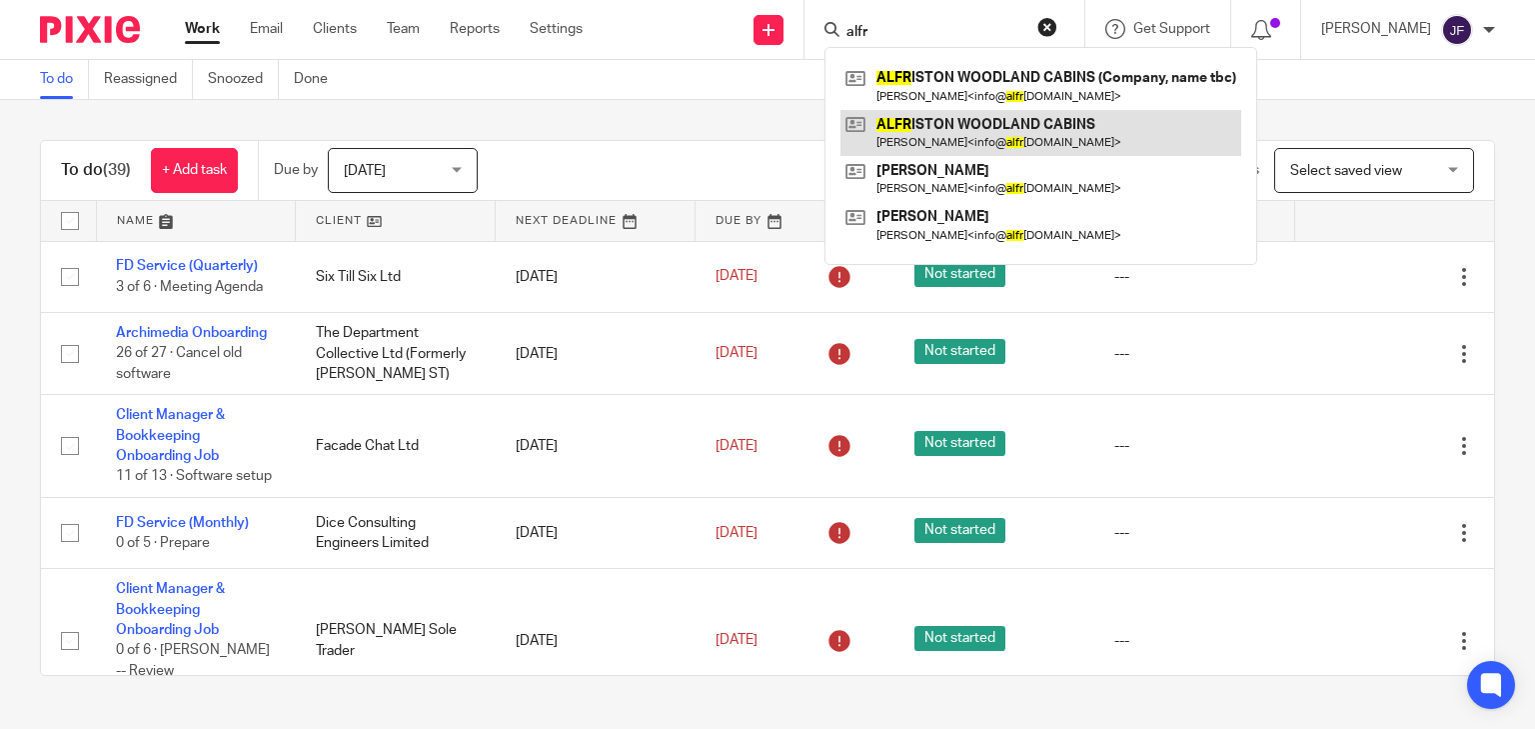
type input "alfr"
click at [1090, 134] on link at bounding box center [1040, 133] width 401 height 46
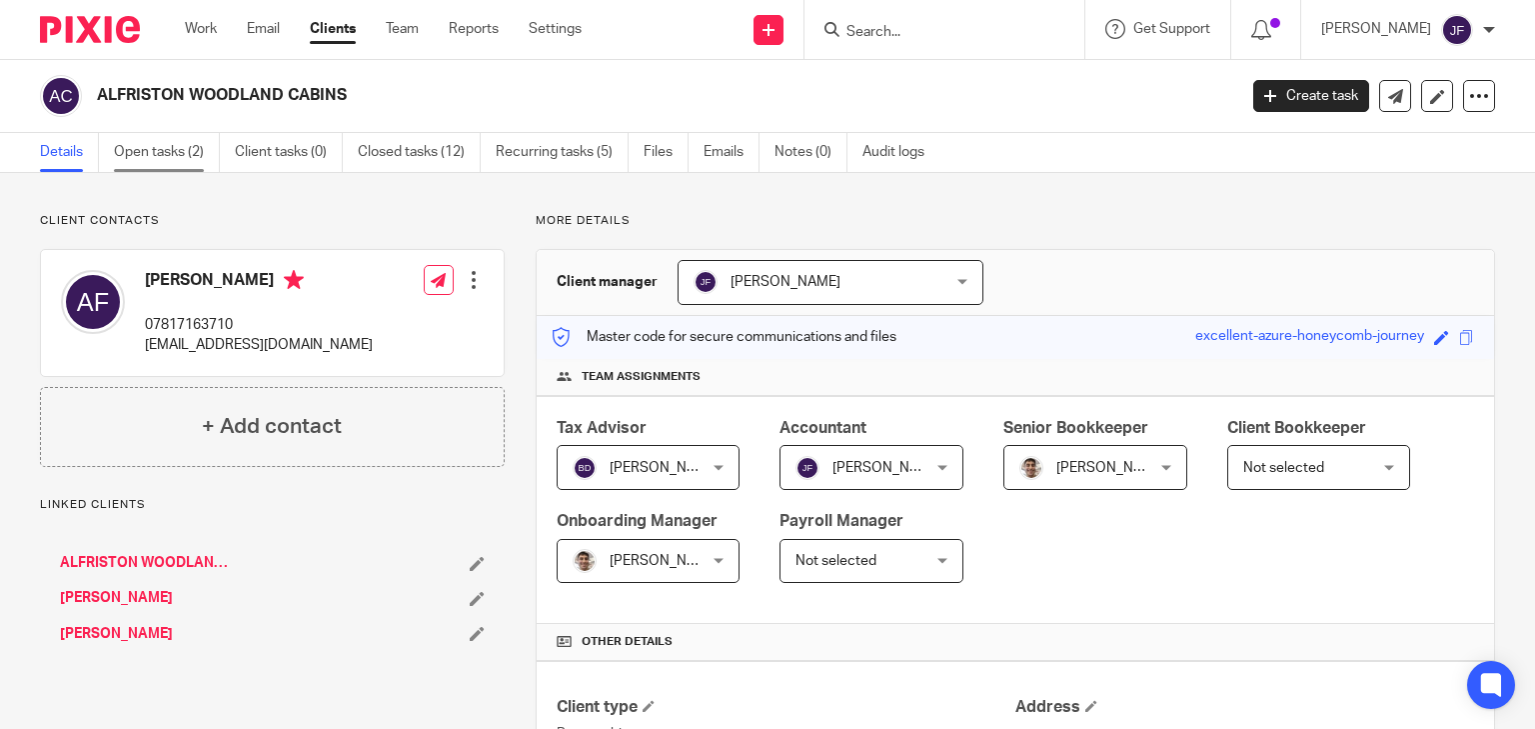
click at [176, 152] on link "Open tasks (2)" at bounding box center [167, 152] width 106 height 39
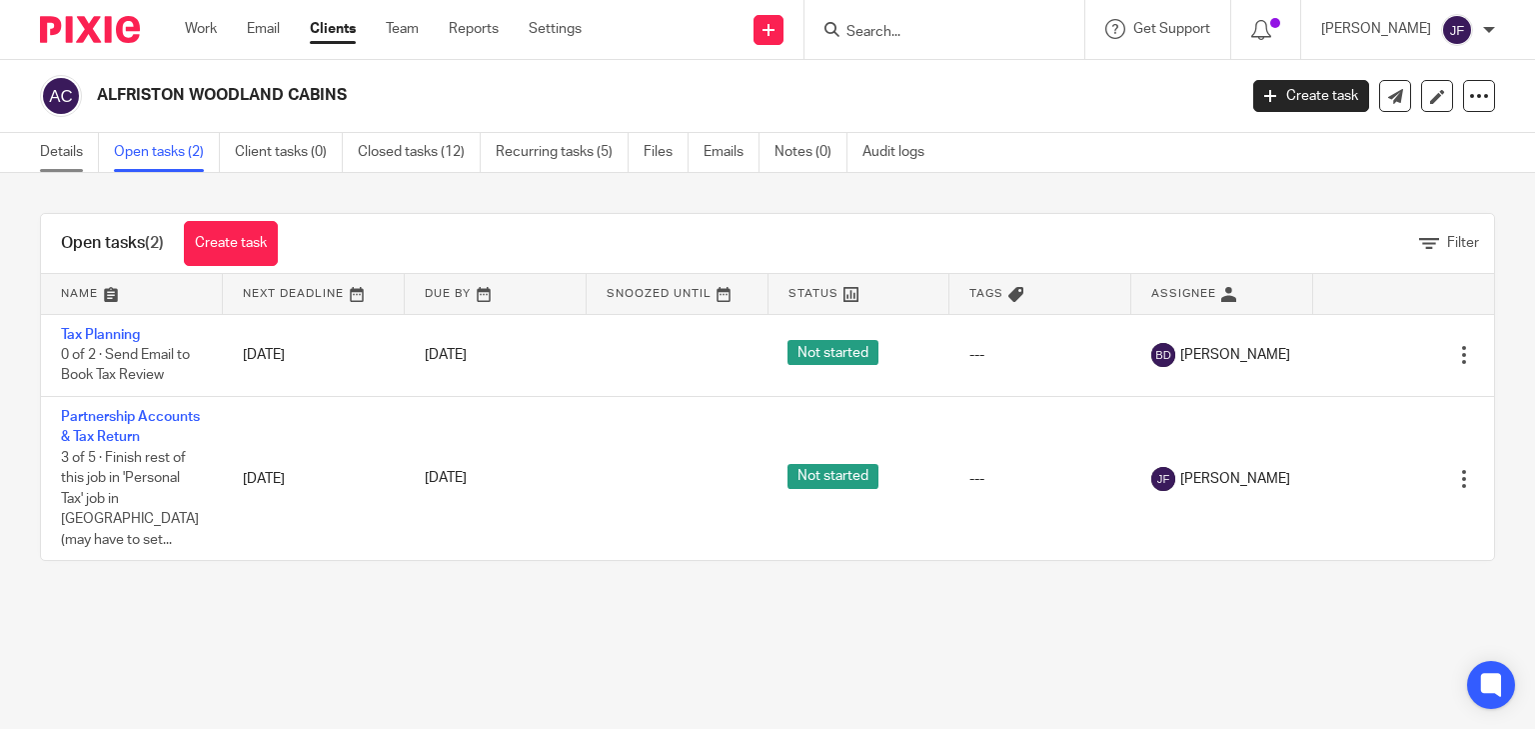
click at [72, 166] on link "Details" at bounding box center [69, 152] width 59 height 39
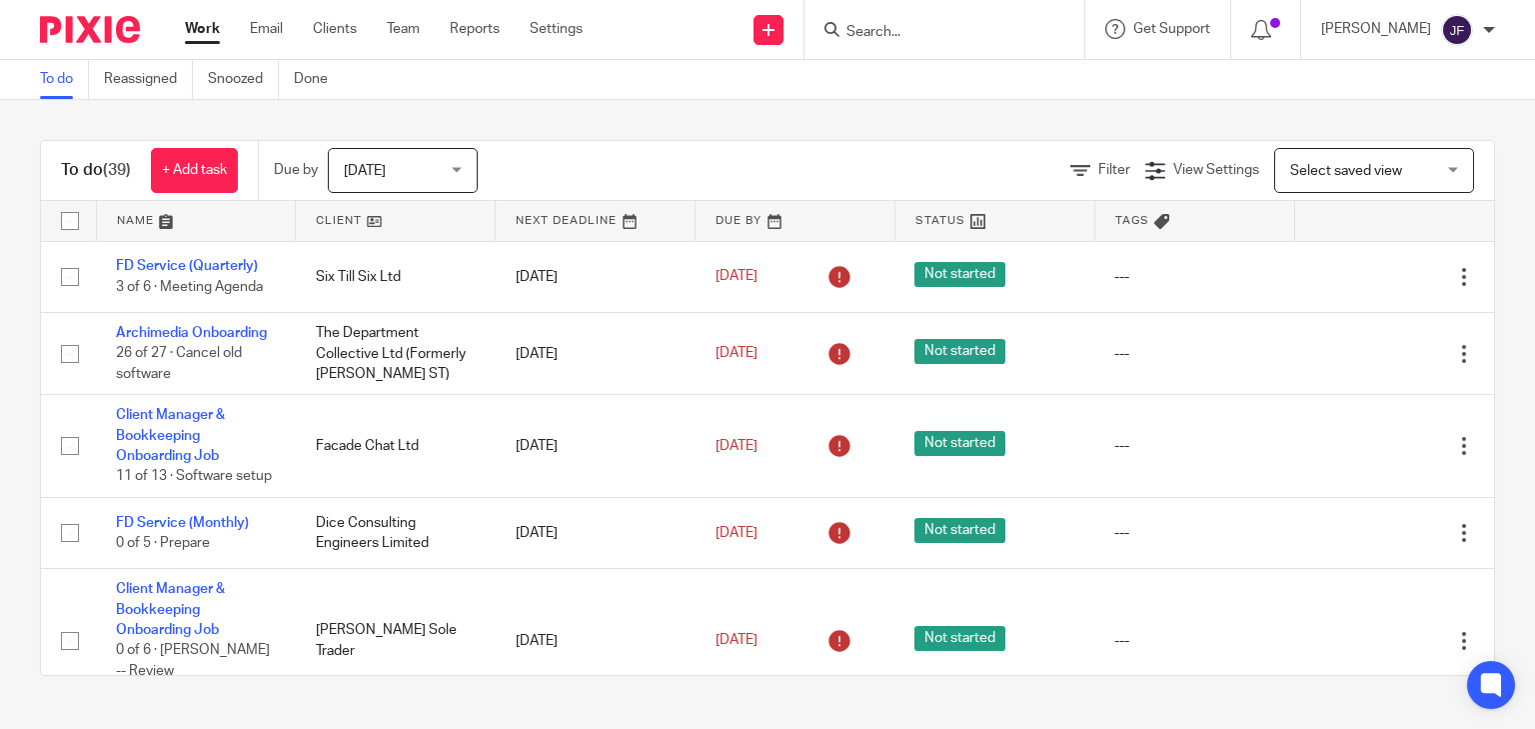
click at [960, 36] on input "Search" at bounding box center [934, 33] width 180 height 18
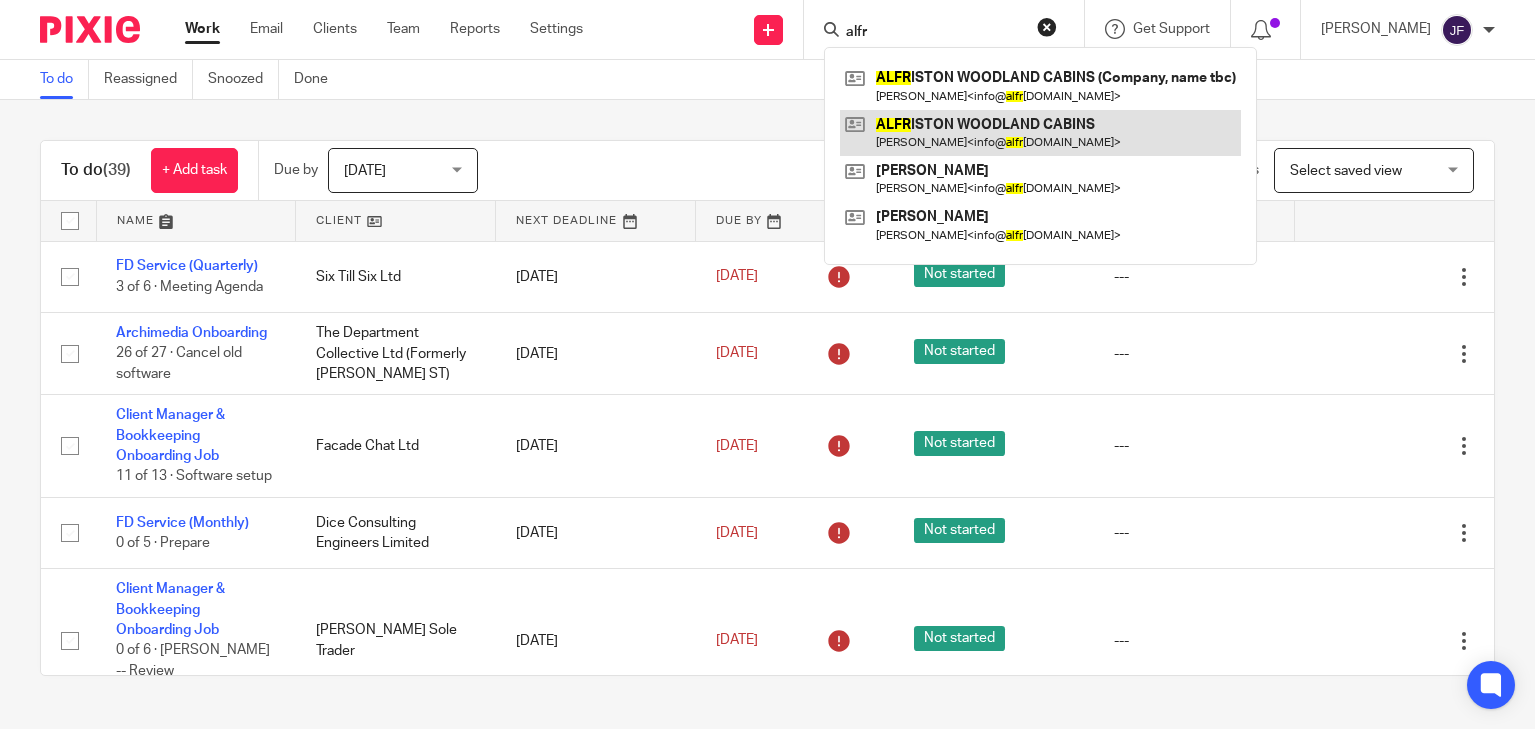
type input "alfr"
click at [995, 140] on link at bounding box center [1040, 133] width 401 height 46
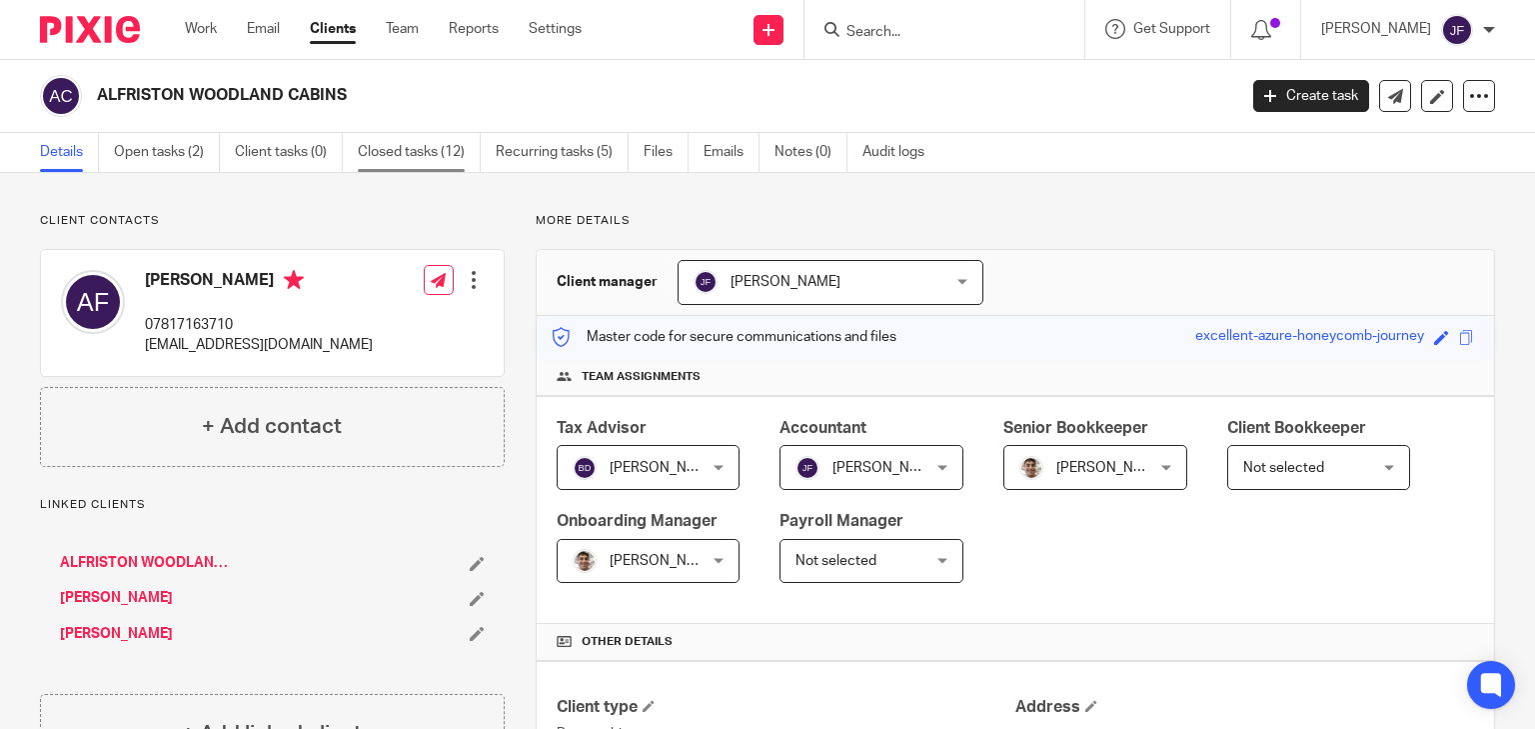
click at [418, 153] on link "Closed tasks (12)" at bounding box center [419, 152] width 123 height 39
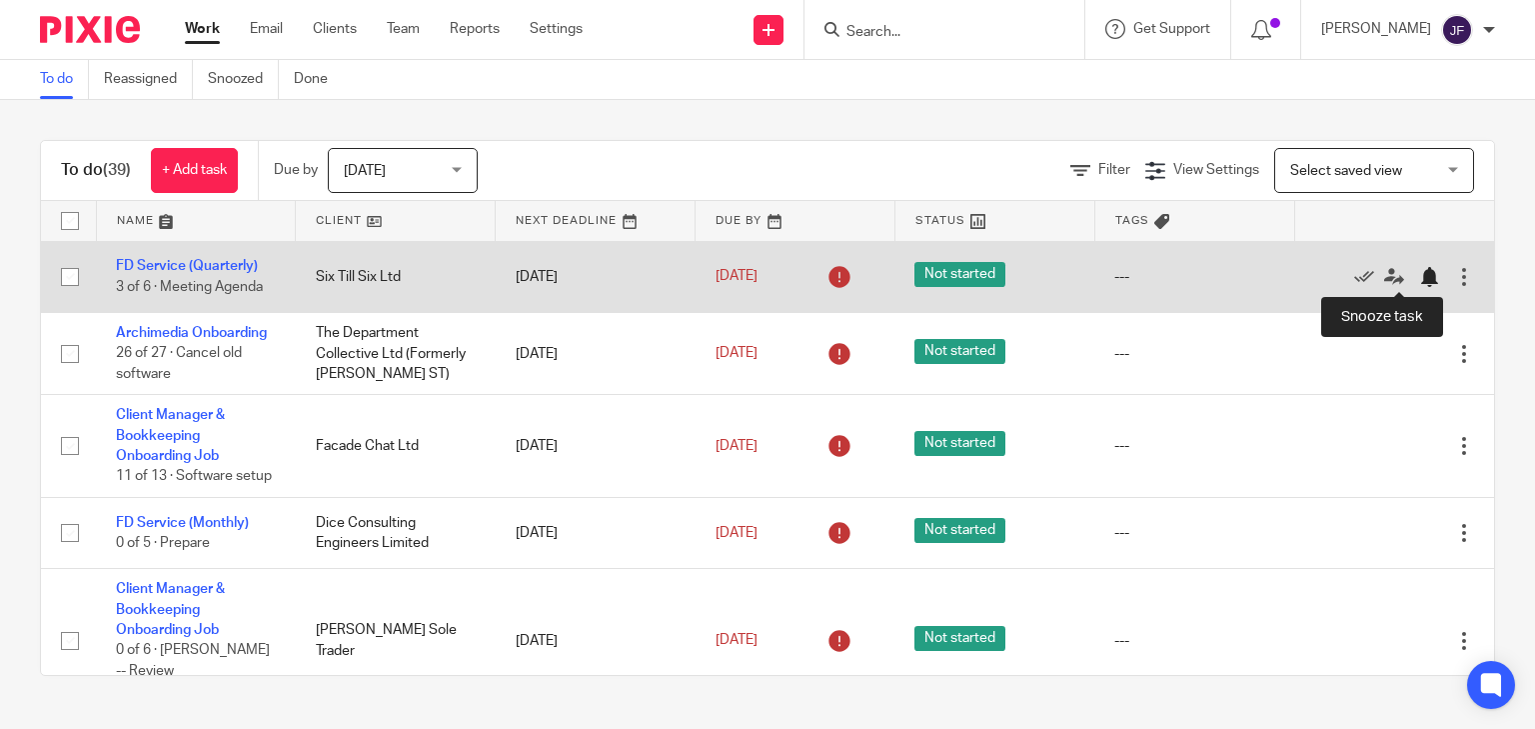
click at [1419, 276] on div at bounding box center [1429, 277] width 20 height 20
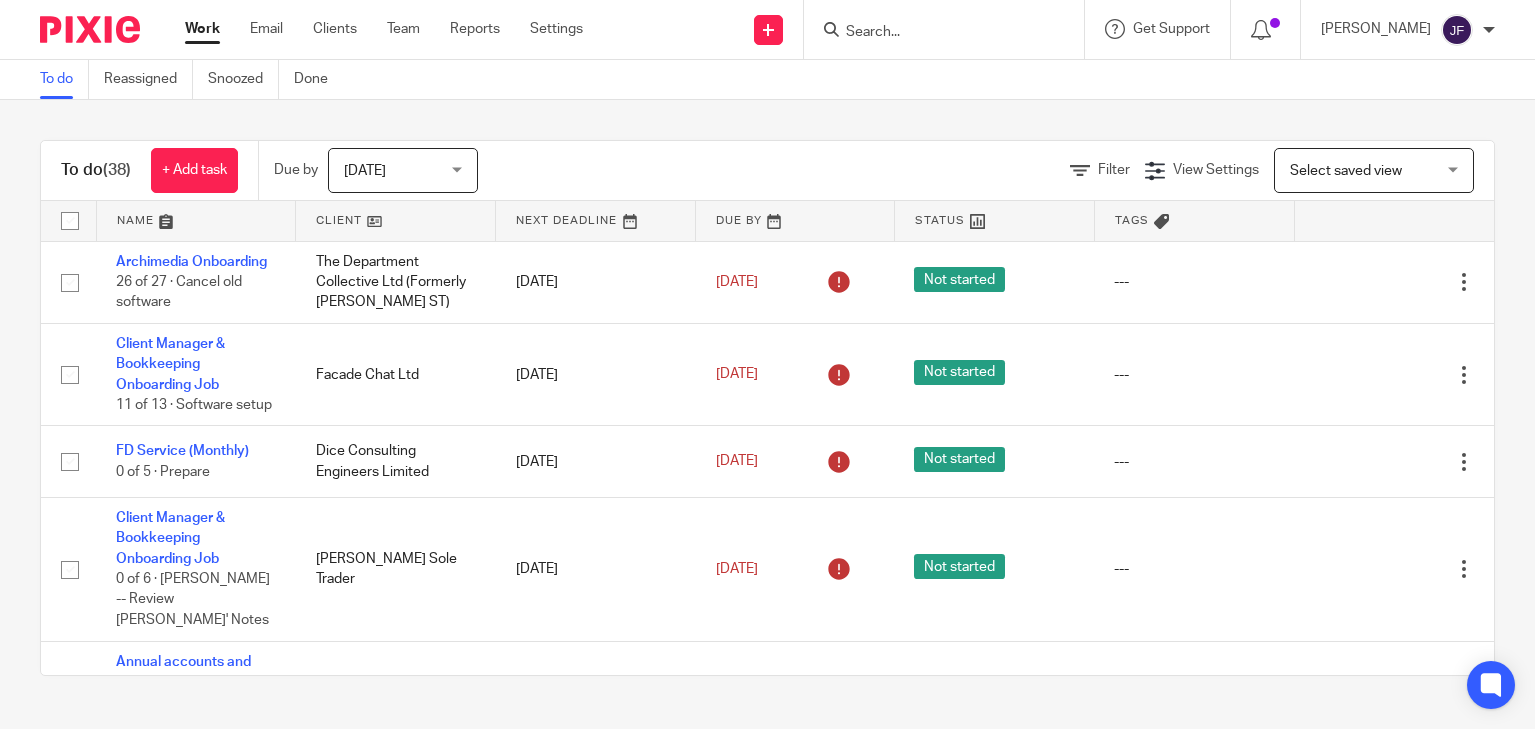
click at [952, 34] on input "Search" at bounding box center [934, 33] width 180 height 18
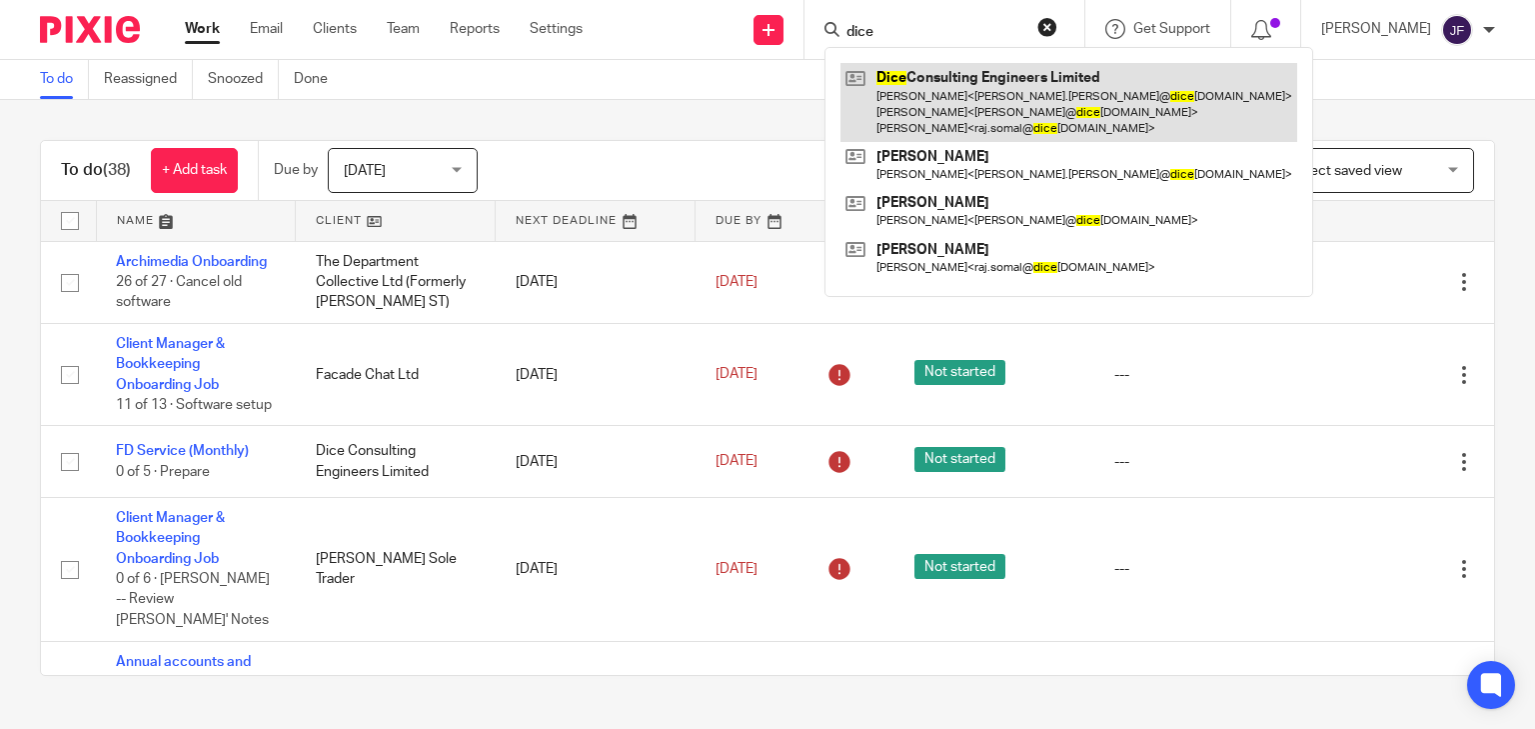
type input "dice"
click at [1004, 89] on link at bounding box center [1068, 102] width 457 height 79
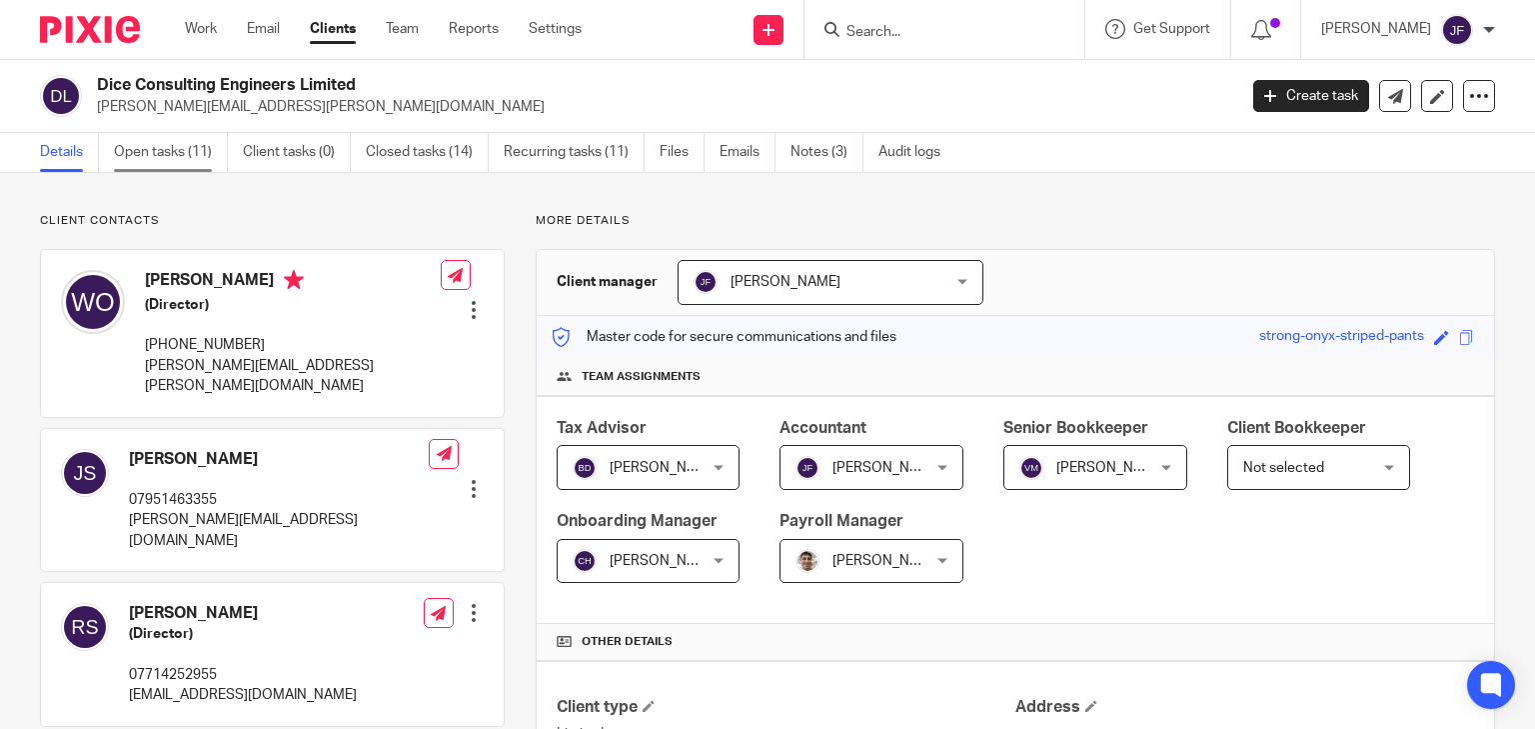
click at [161, 149] on link "Open tasks (11)" at bounding box center [171, 152] width 114 height 39
